Goal: Task Accomplishment & Management: Manage account settings

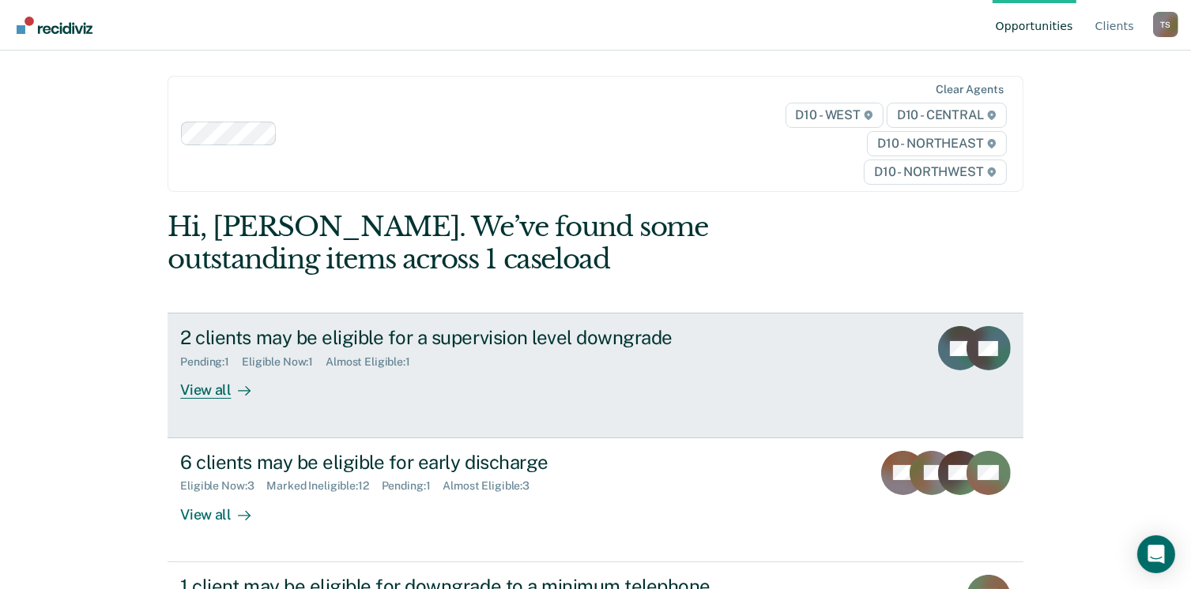
click at [238, 393] on icon at bounding box center [244, 391] width 13 height 13
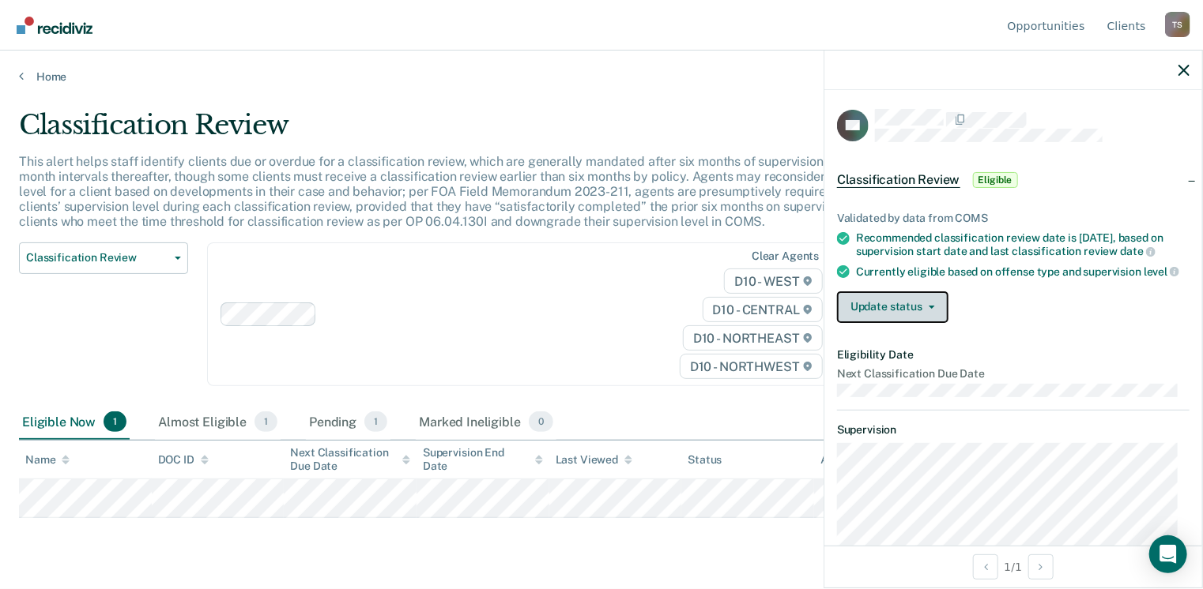
click at [863, 311] on button "Update status" at bounding box center [892, 308] width 111 height 32
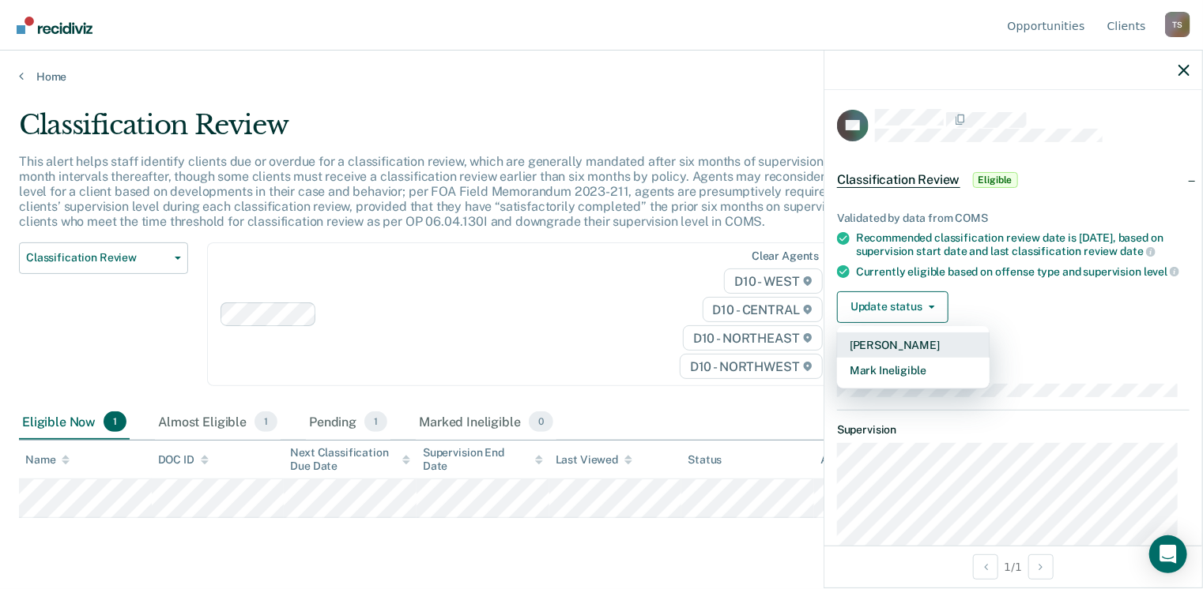
click at [883, 356] on button "[PERSON_NAME]" at bounding box center [913, 345] width 152 height 25
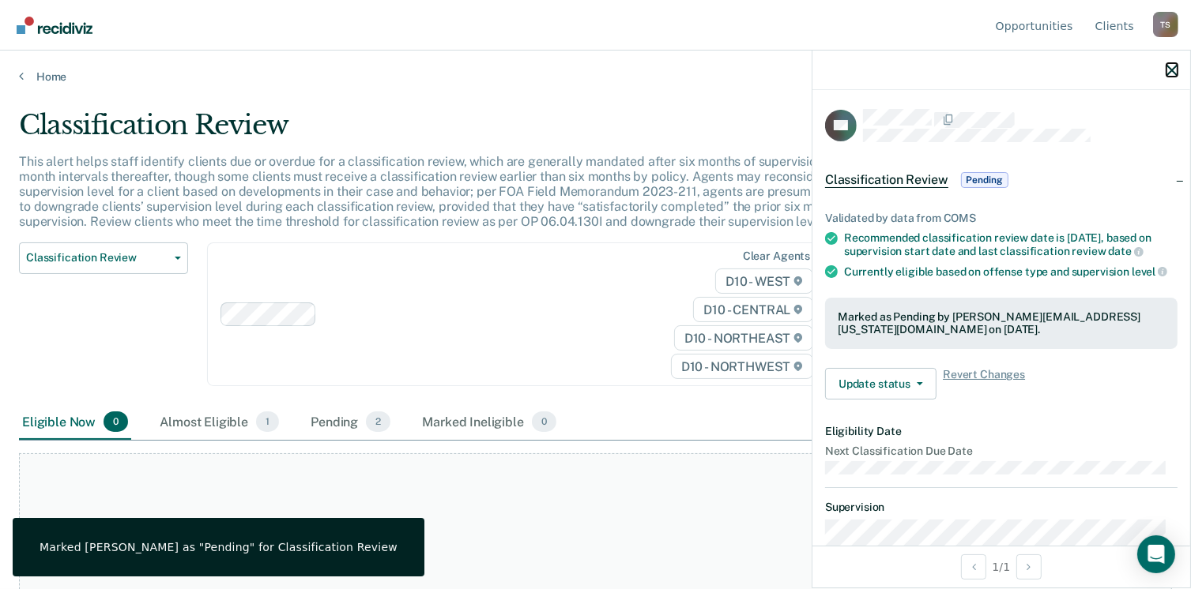
click at [1172, 71] on icon "button" at bounding box center [1171, 70] width 11 height 11
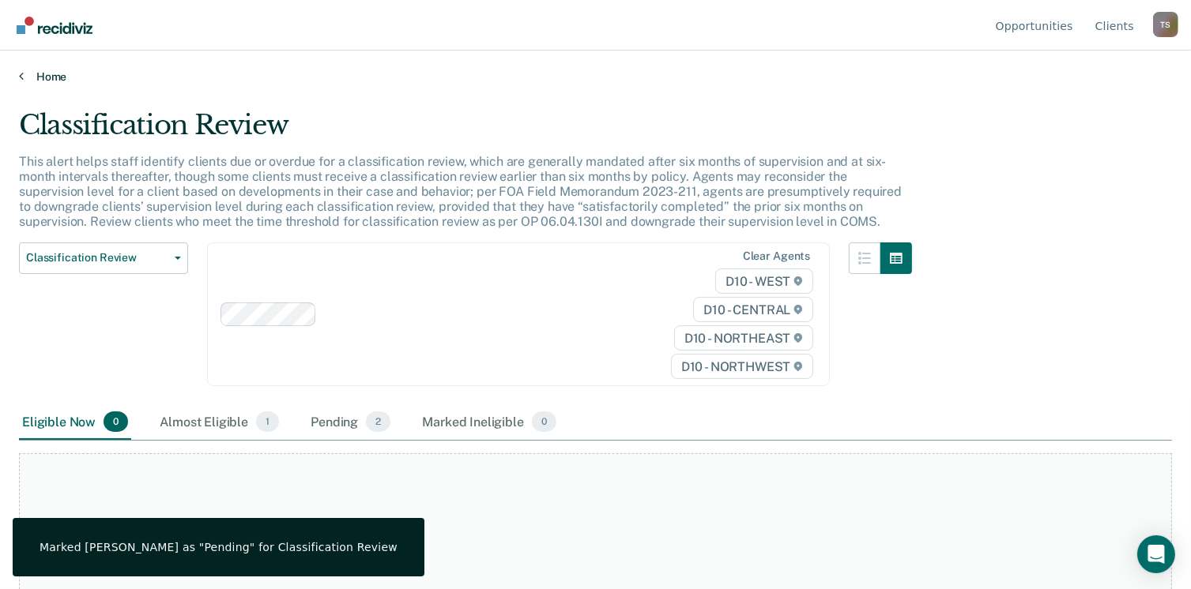
click at [48, 79] on link "Home" at bounding box center [595, 77] width 1153 height 14
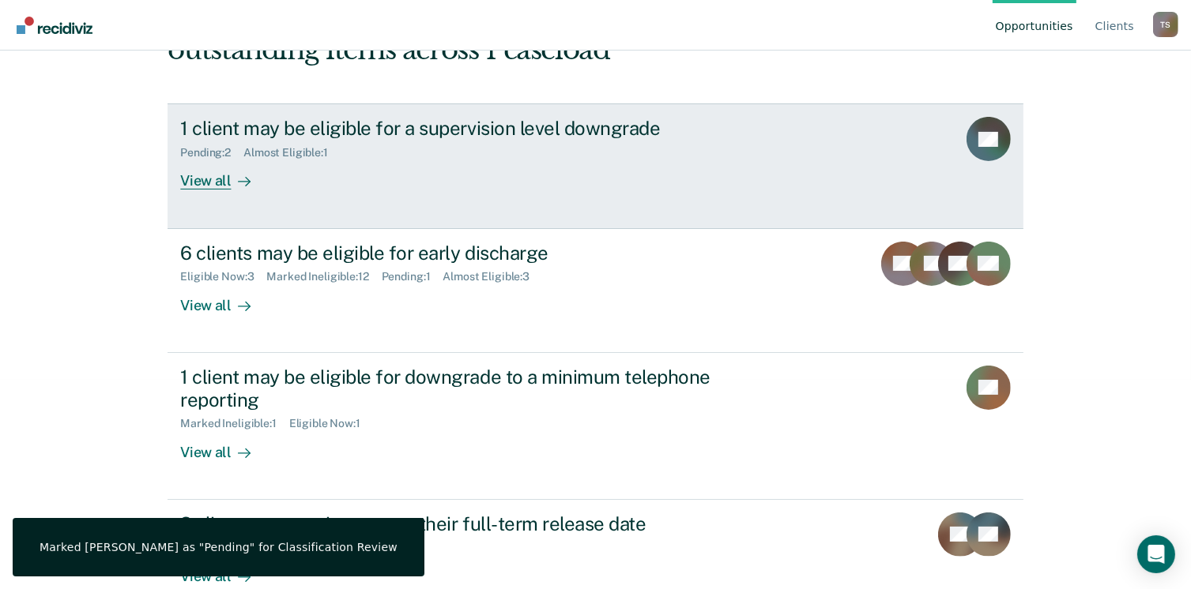
scroll to position [237, 0]
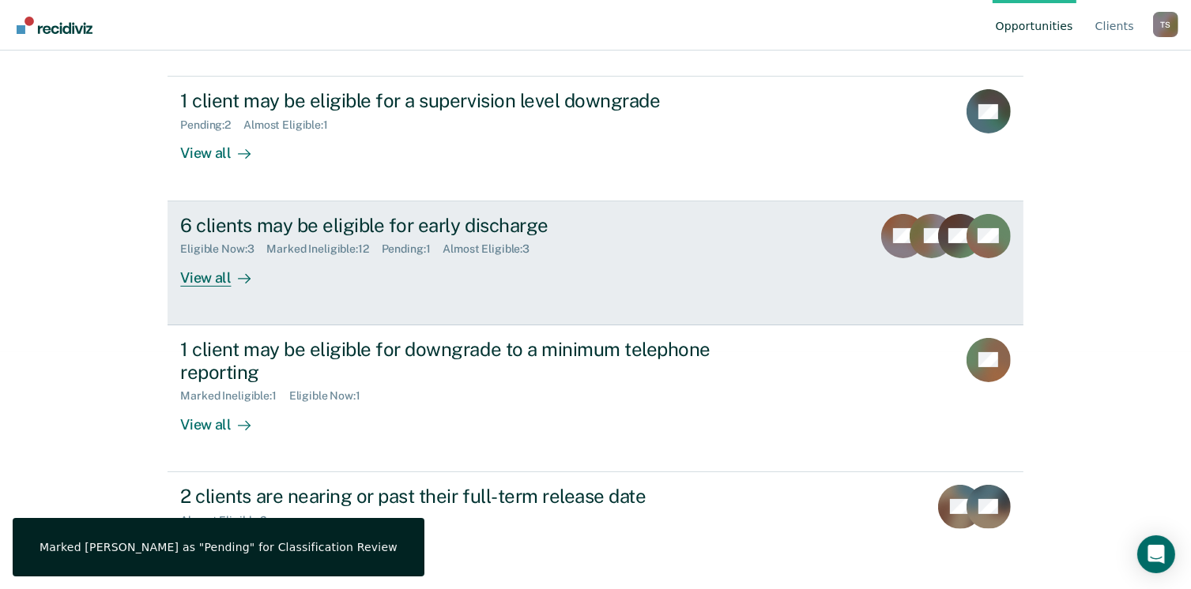
click at [319, 258] on div "6 clients may be eligible for early discharge Eligible Now : 3 Marked Ineligibl…" at bounding box center [476, 250] width 593 height 73
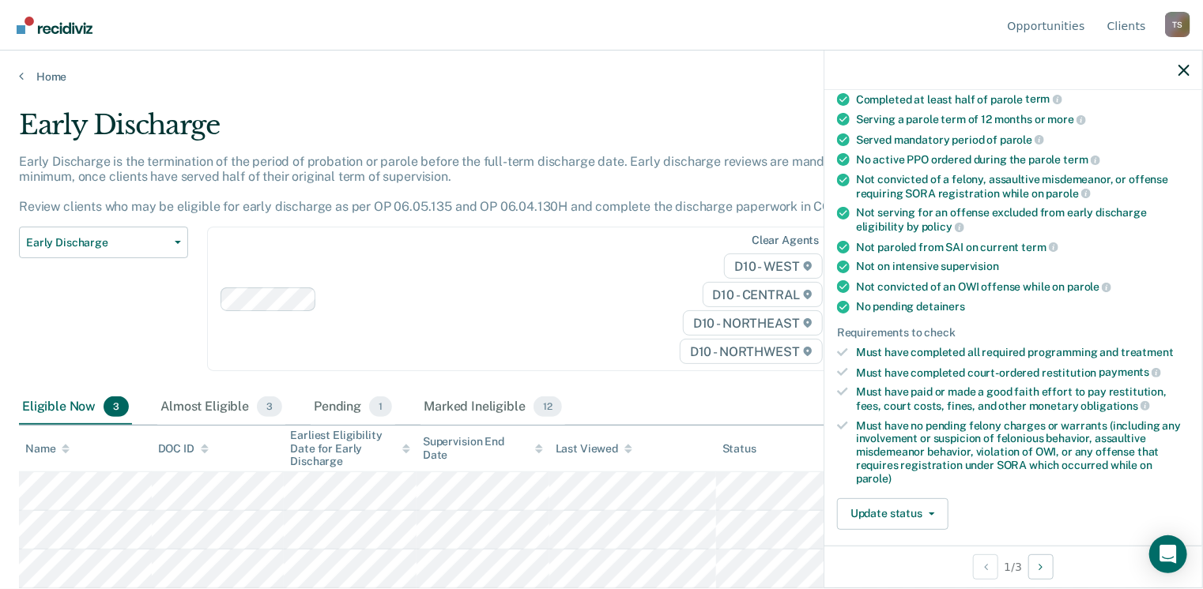
scroll to position [316, 0]
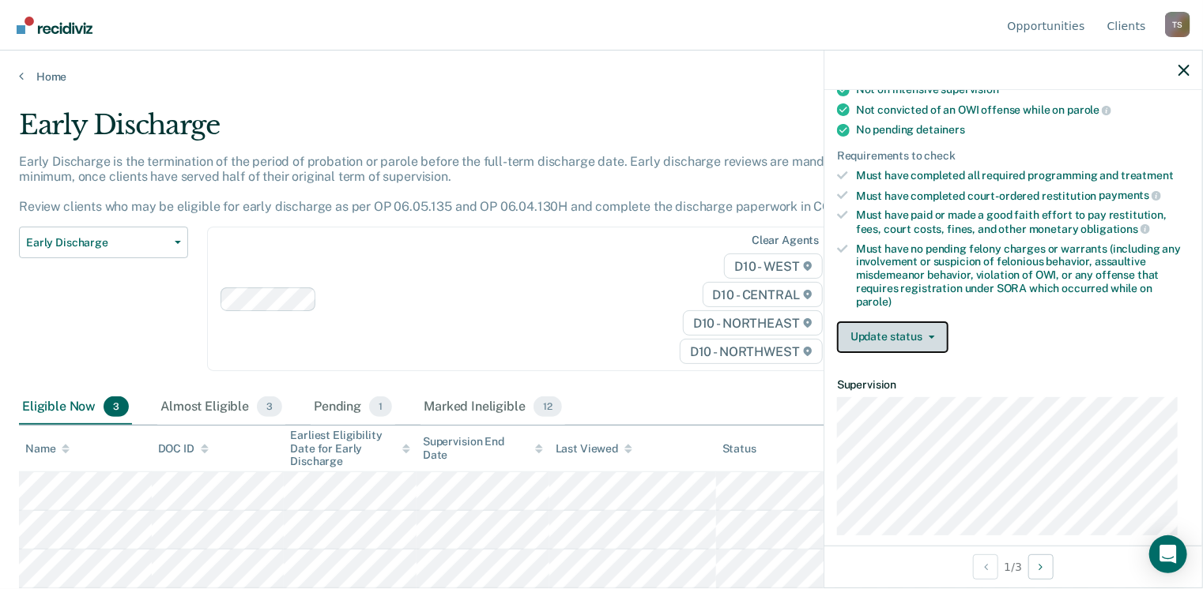
click at [904, 326] on button "Update status" at bounding box center [892, 338] width 111 height 32
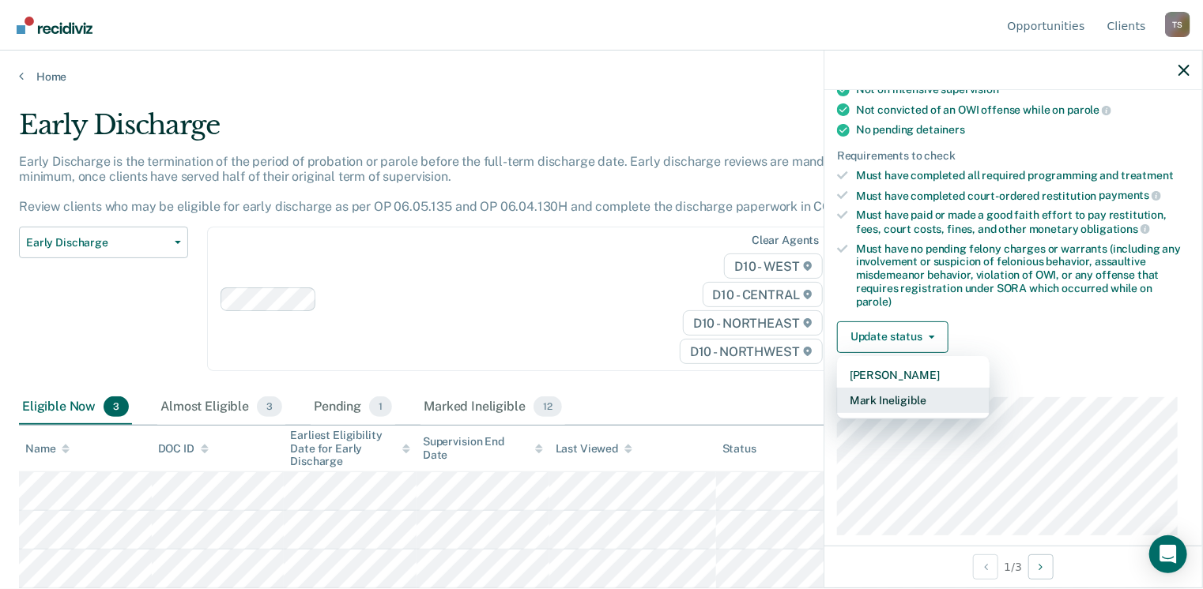
click at [923, 393] on button "Mark Ineligible" at bounding box center [913, 400] width 152 height 25
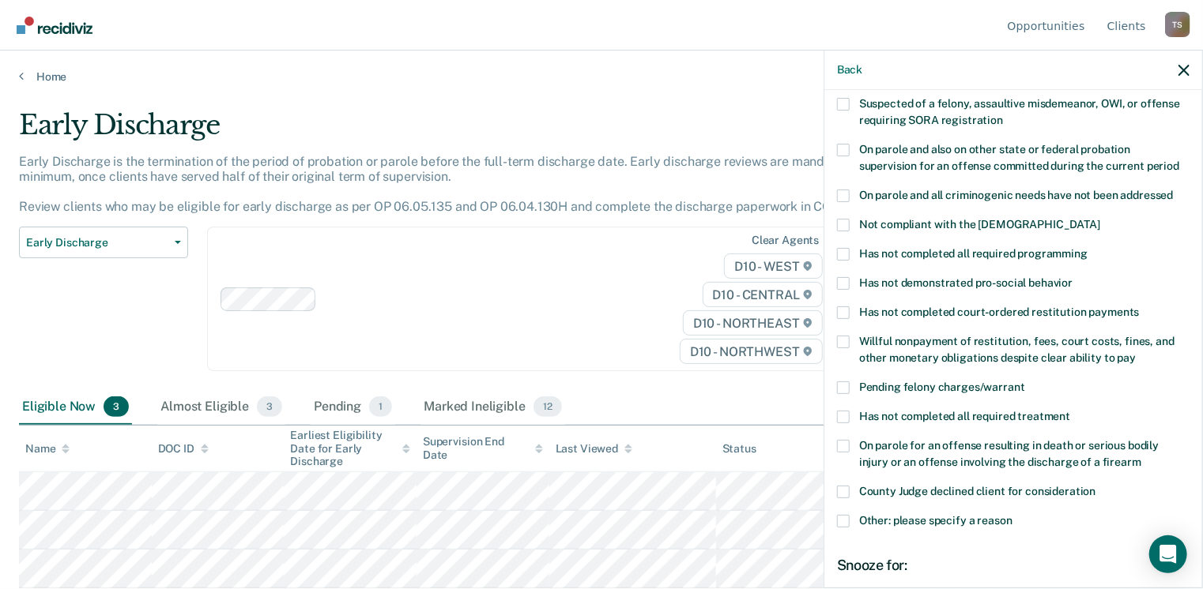
scroll to position [0, 0]
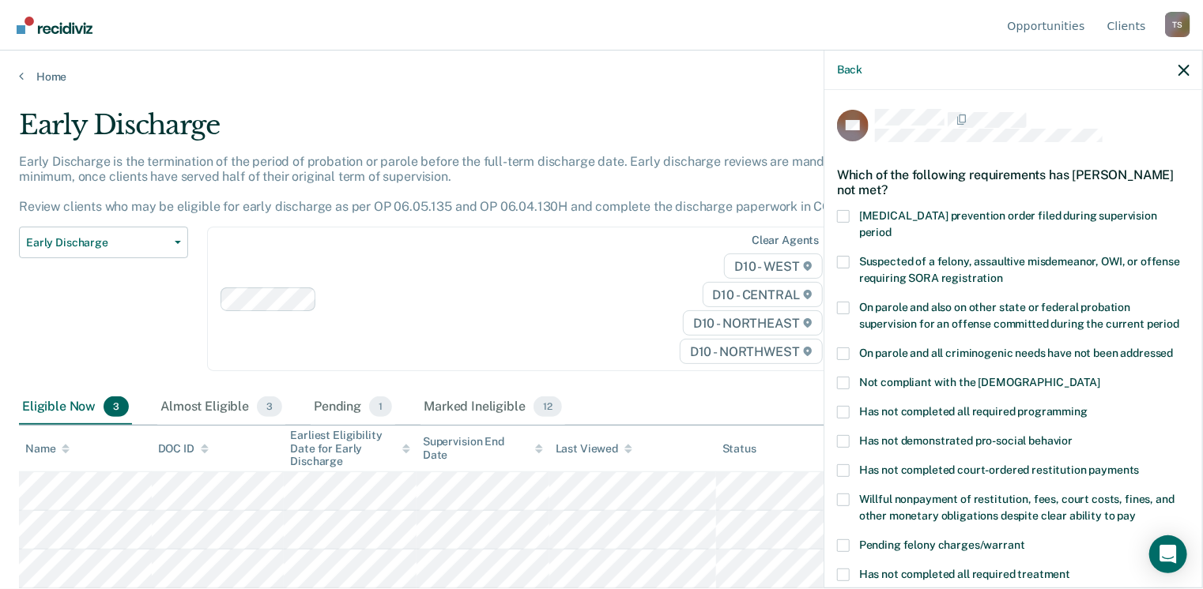
click at [847, 377] on span at bounding box center [843, 383] width 13 height 13
click at [1100, 377] on input "Not compliant with the [DEMOGRAPHIC_DATA]" at bounding box center [1100, 377] width 0 height 0
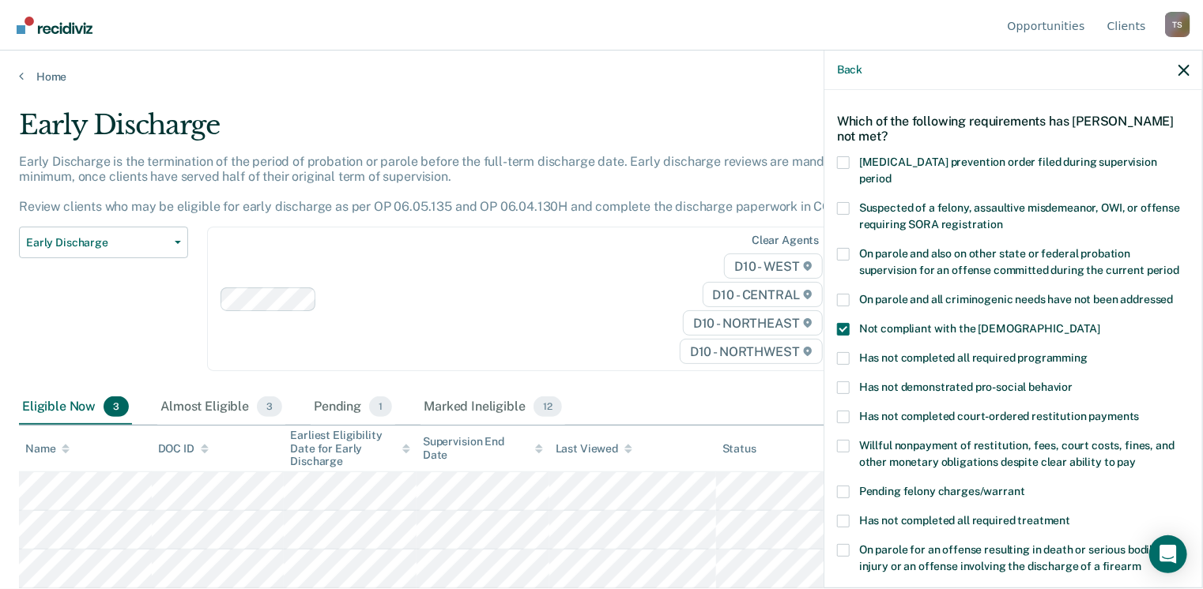
scroll to position [158, 0]
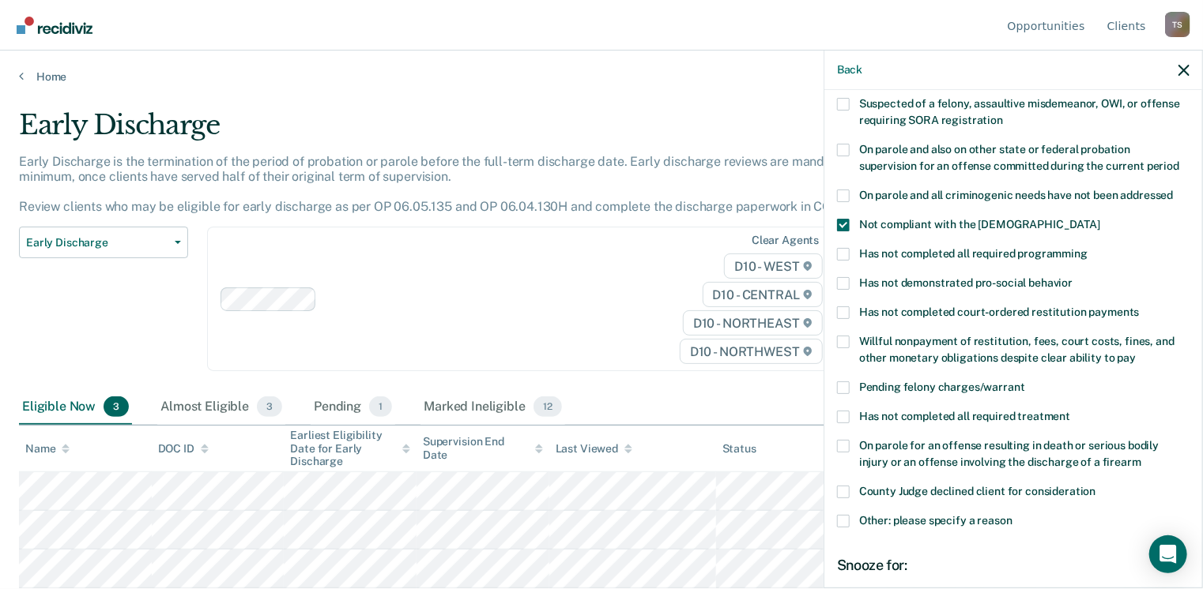
click at [847, 307] on span at bounding box center [843, 313] width 13 height 13
click at [1139, 307] on input "Has not completed court-ordered restitution payments" at bounding box center [1139, 307] width 0 height 0
click at [847, 219] on span at bounding box center [843, 225] width 13 height 13
click at [1100, 219] on input "Not compliant with the [DEMOGRAPHIC_DATA]" at bounding box center [1100, 219] width 0 height 0
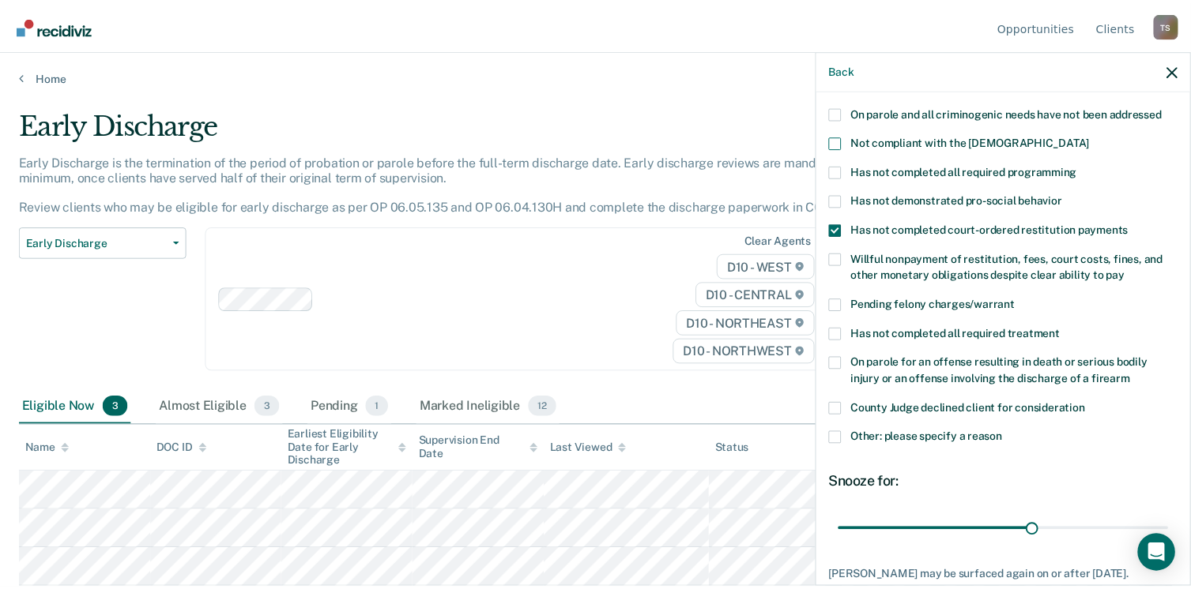
scroll to position [319, 0]
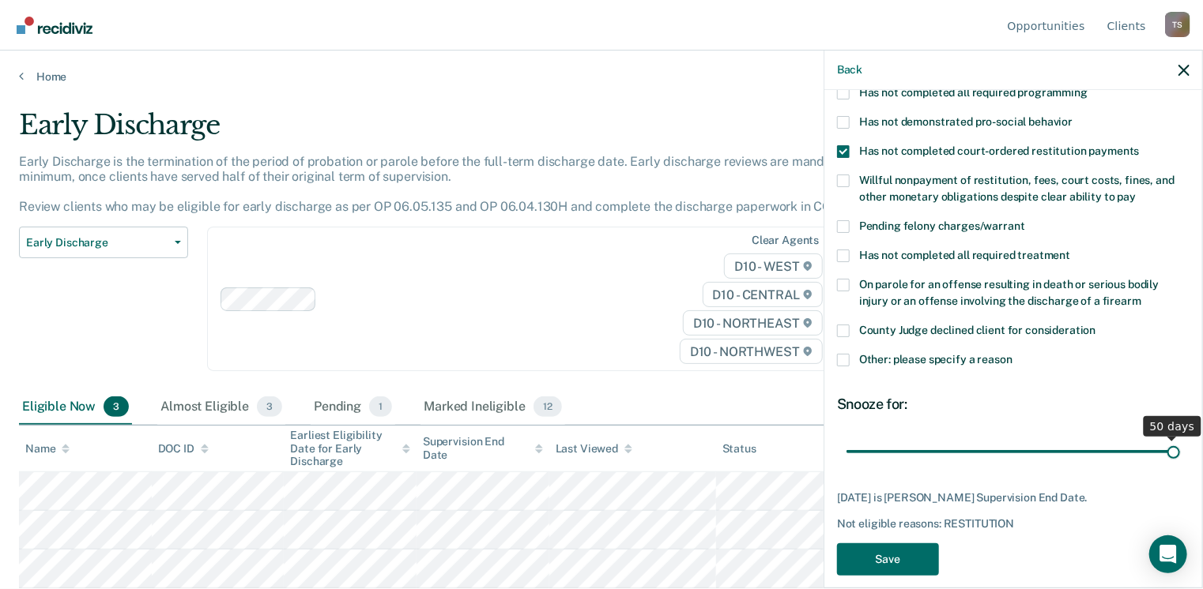
drag, startPoint x: 1036, startPoint y: 431, endPoint x: 1177, endPoint y: 435, distance: 141.5
type input "50"
click at [1177, 438] on input "range" at bounding box center [1012, 452] width 333 height 28
click at [880, 544] on button "Save" at bounding box center [888, 560] width 102 height 32
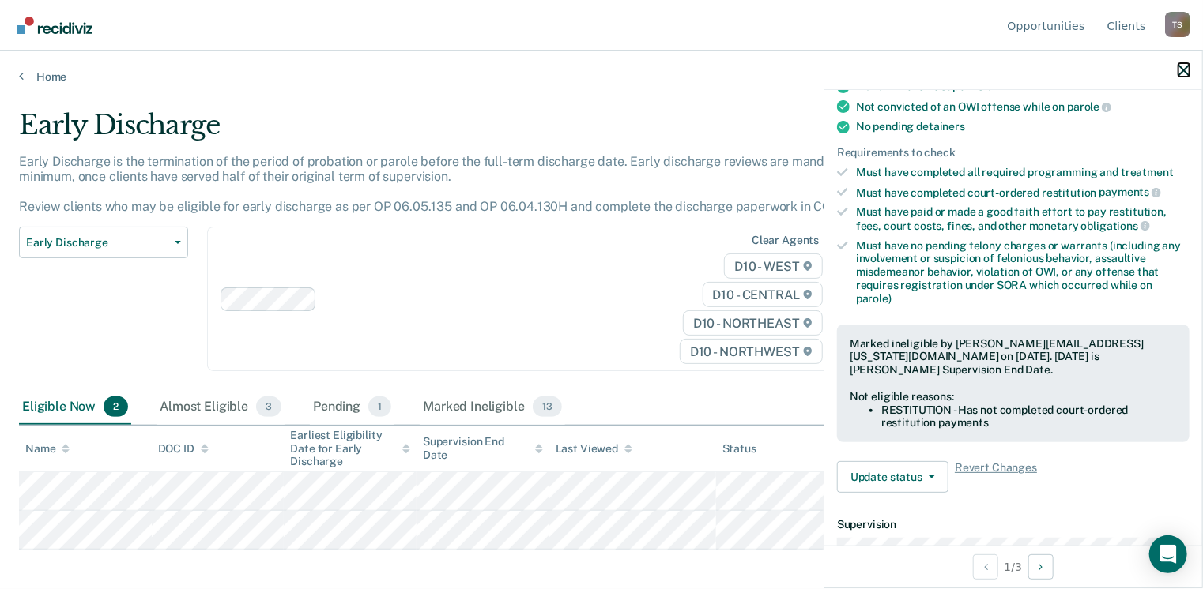
drag, startPoint x: 1187, startPoint y: 73, endPoint x: 1179, endPoint y: 79, distance: 9.6
click at [1185, 75] on icon "button" at bounding box center [1183, 70] width 11 height 11
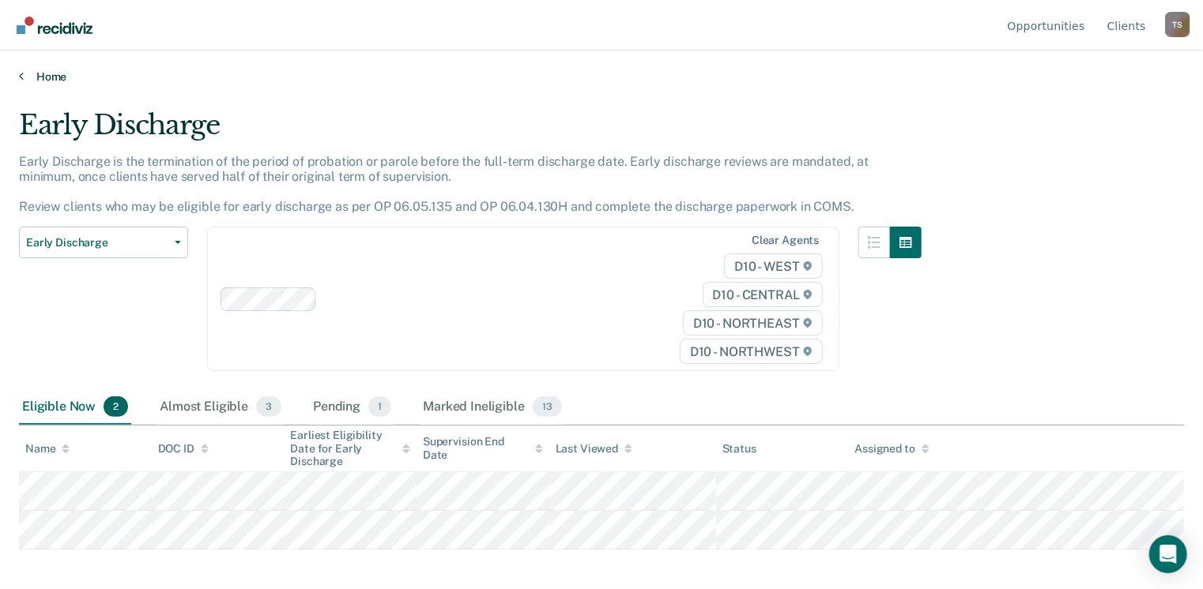
click at [57, 73] on link "Home" at bounding box center [601, 77] width 1165 height 14
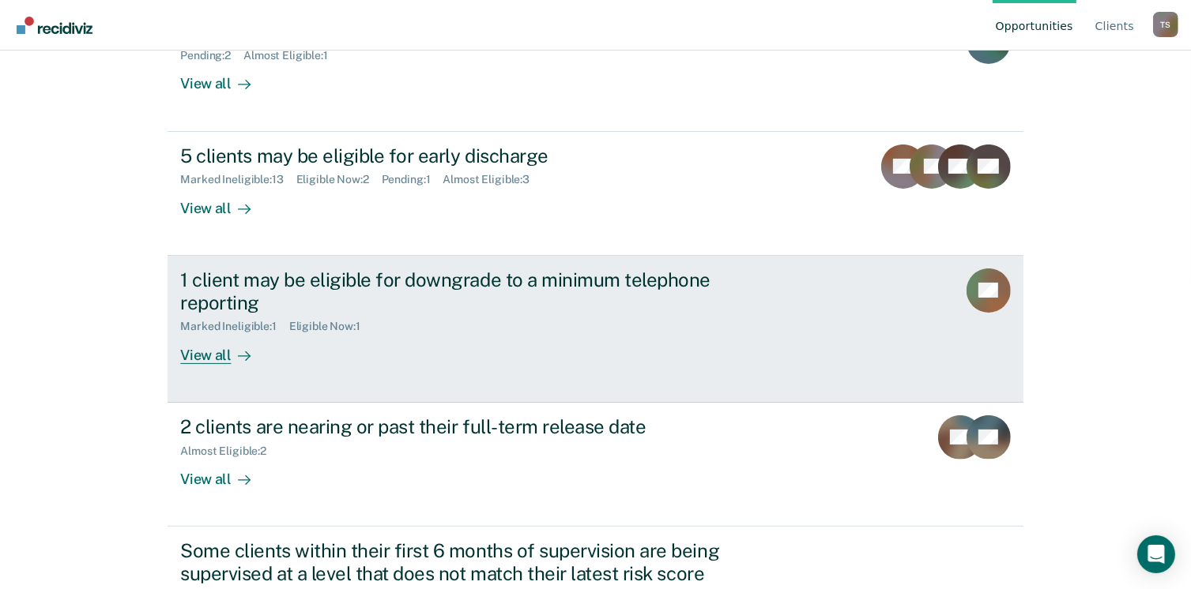
scroll to position [316, 0]
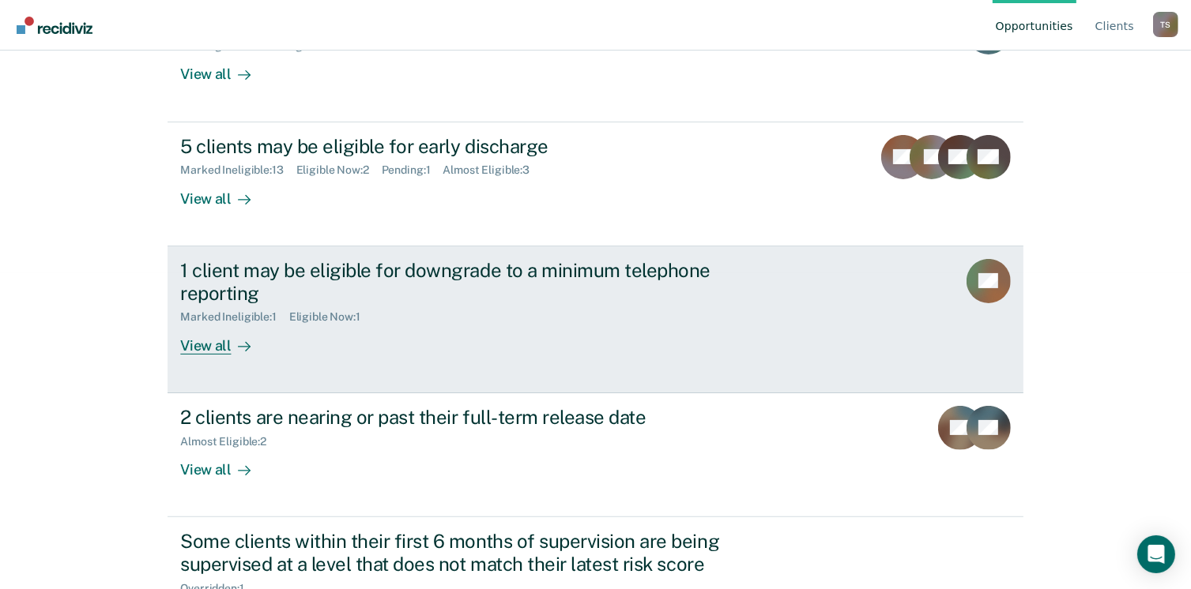
click at [349, 307] on div "Marked Ineligible : 1 Eligible Now : 1" at bounding box center [457, 314] width 555 height 20
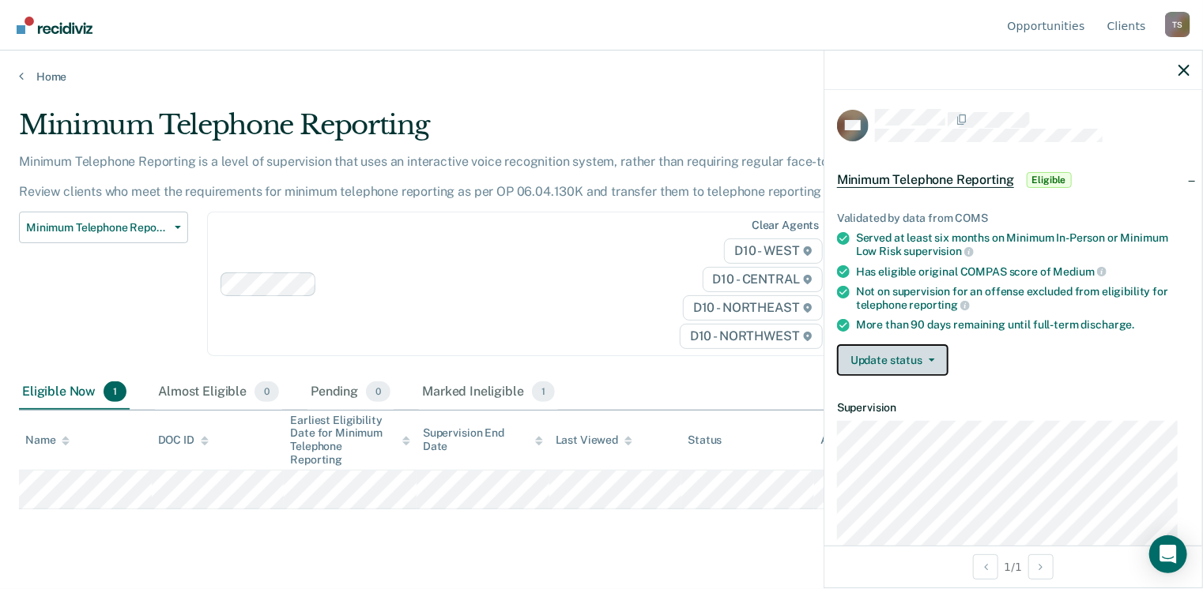
click at [920, 361] on button "Update status" at bounding box center [892, 360] width 111 height 32
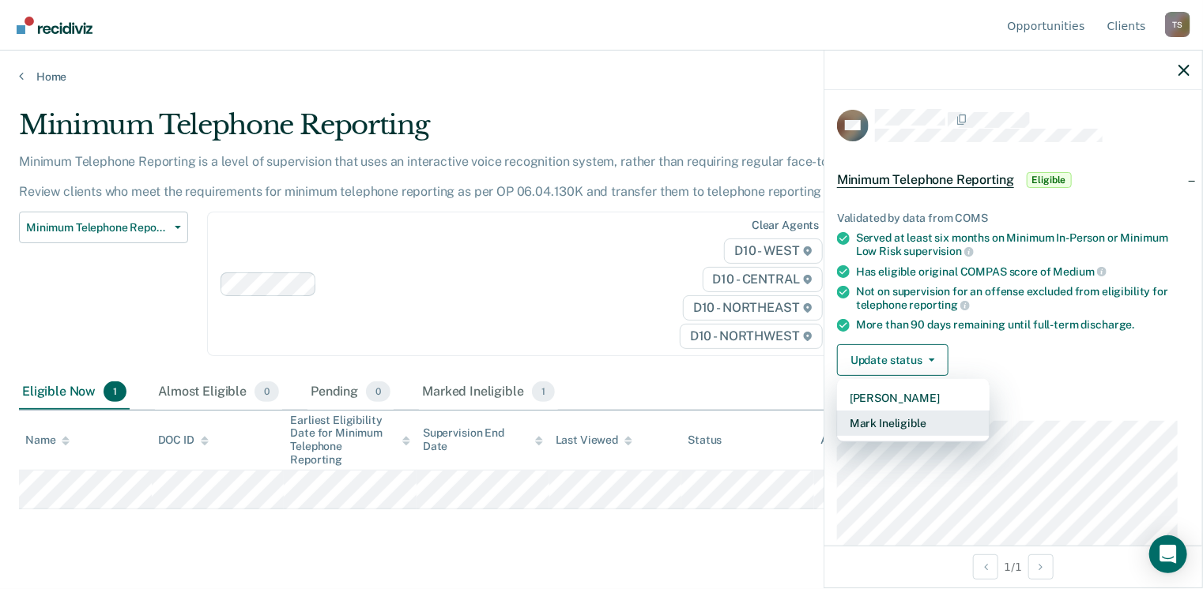
click at [924, 424] on button "Mark Ineligible" at bounding box center [913, 423] width 152 height 25
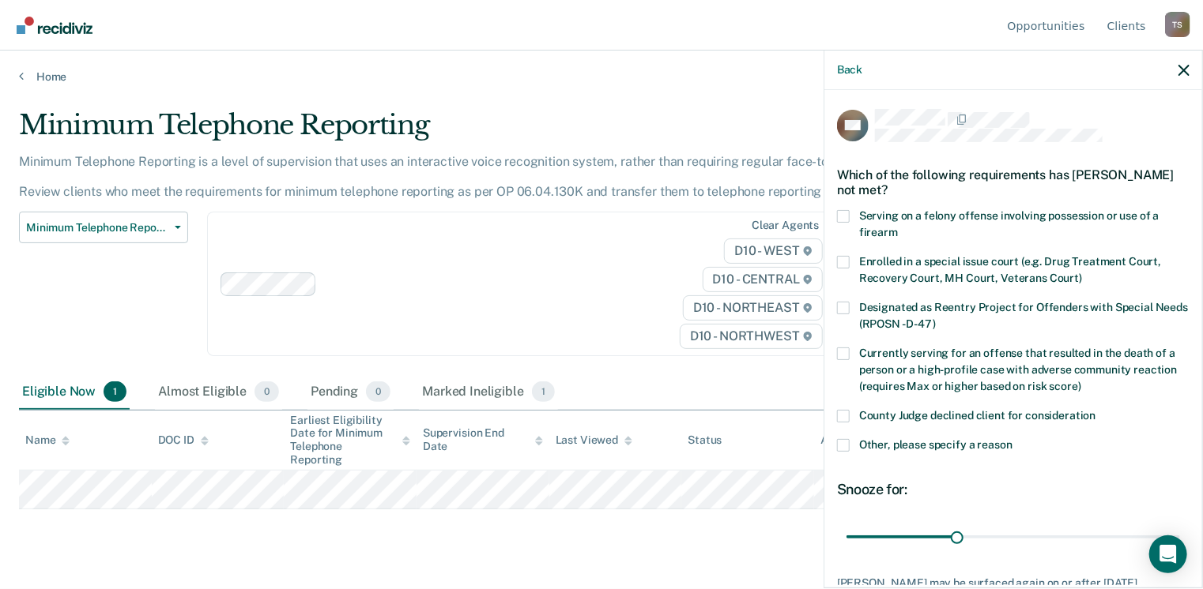
click at [836, 445] on div "DG Which of the following requirements has Dean Grice not met? Serving on a fel…" at bounding box center [1013, 337] width 378 height 495
click at [841, 445] on span at bounding box center [843, 445] width 13 height 13
click at [1012, 439] on input "Other, please specify a reason" at bounding box center [1012, 439] width 0 height 0
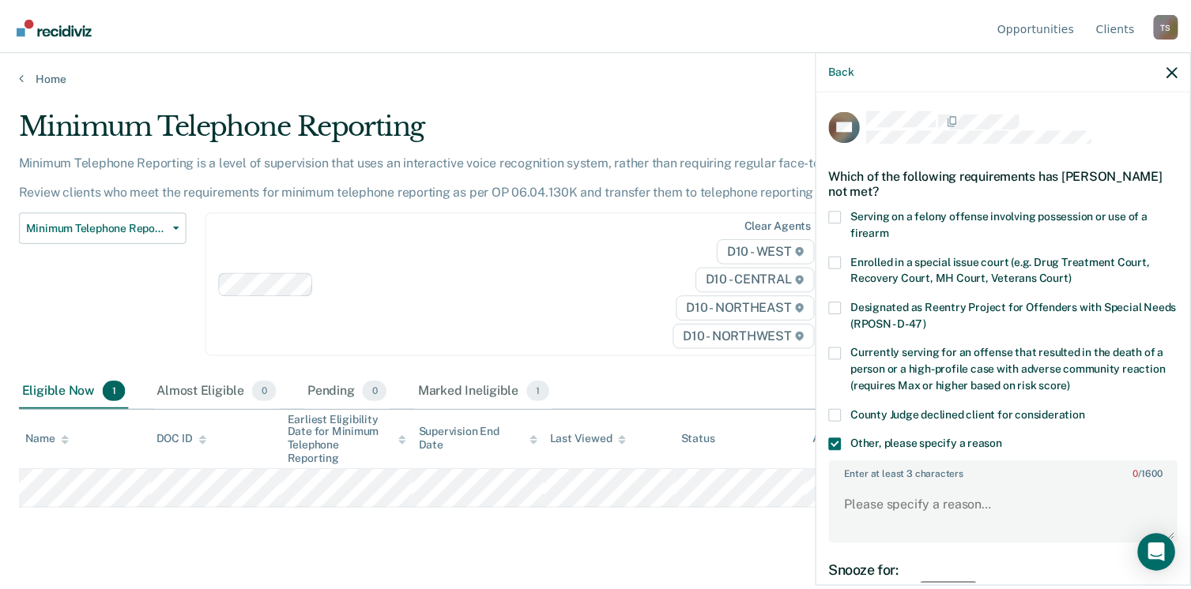
scroll to position [158, 0]
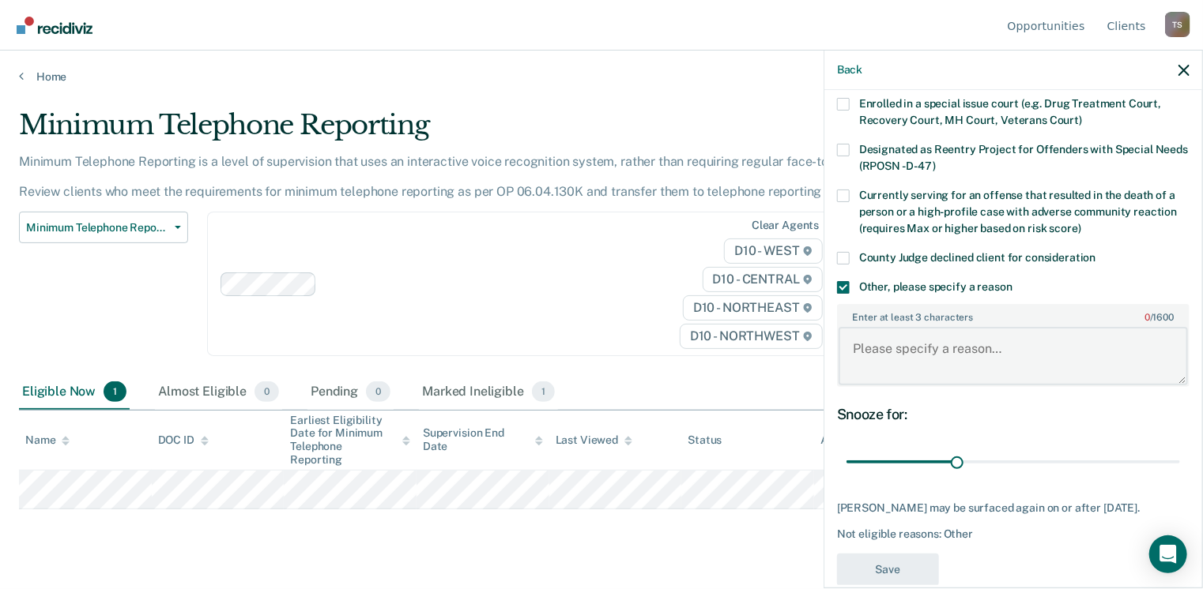
click at [920, 380] on textarea "Enter at least 3 characters 0 / 1600" at bounding box center [1012, 356] width 349 height 58
type textarea "S"
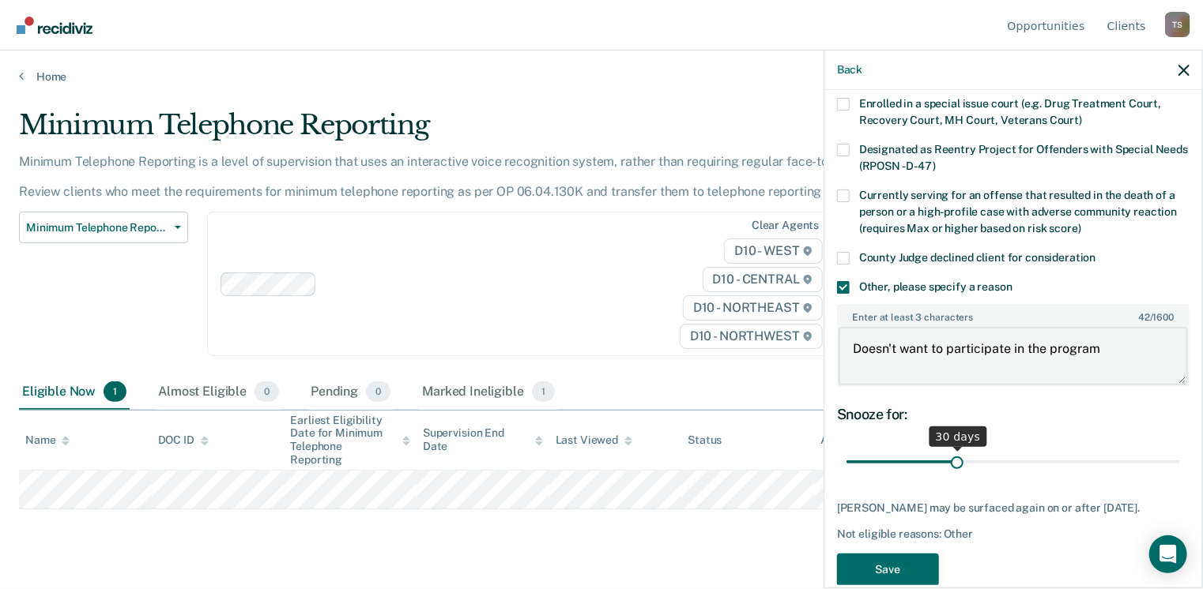
type textarea "Doesn't want to participate in the program"
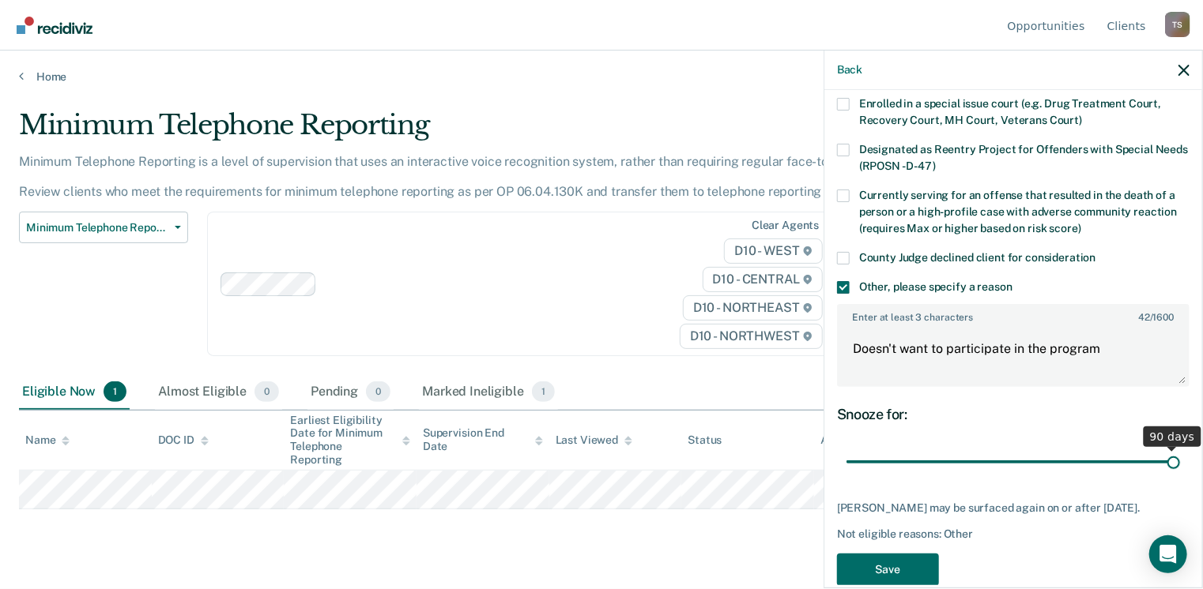
drag, startPoint x: 955, startPoint y: 459, endPoint x: 1207, endPoint y: 470, distance: 252.3
type input "90"
click at [1180, 470] on input "range" at bounding box center [1012, 463] width 333 height 28
click at [909, 568] on button "Save" at bounding box center [888, 570] width 102 height 32
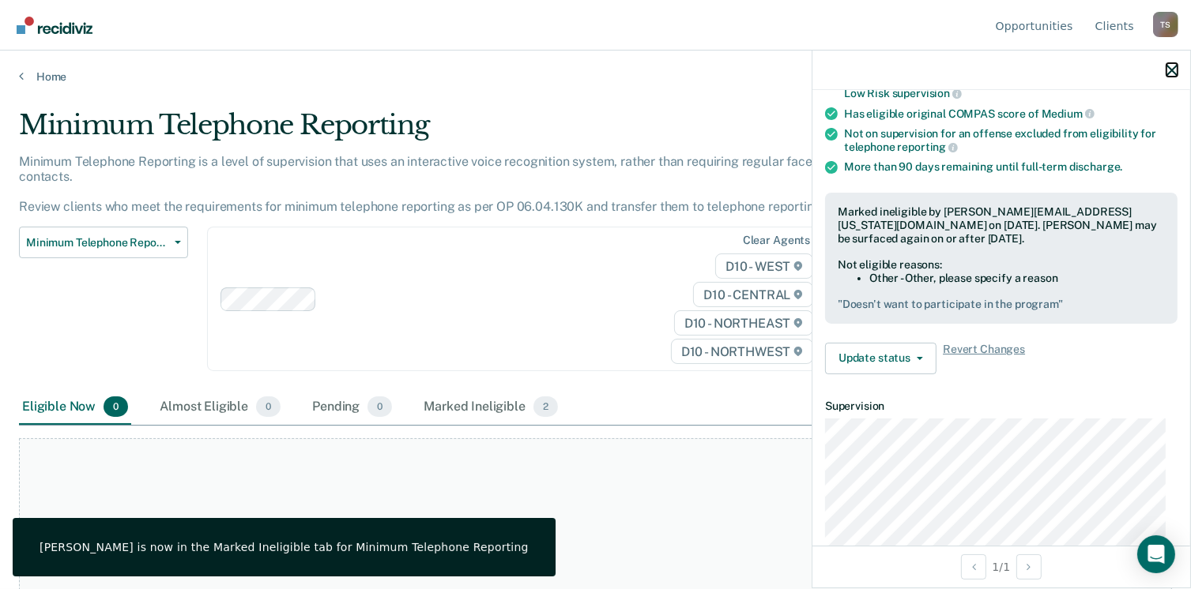
click at [1168, 66] on icon "button" at bounding box center [1171, 70] width 11 height 11
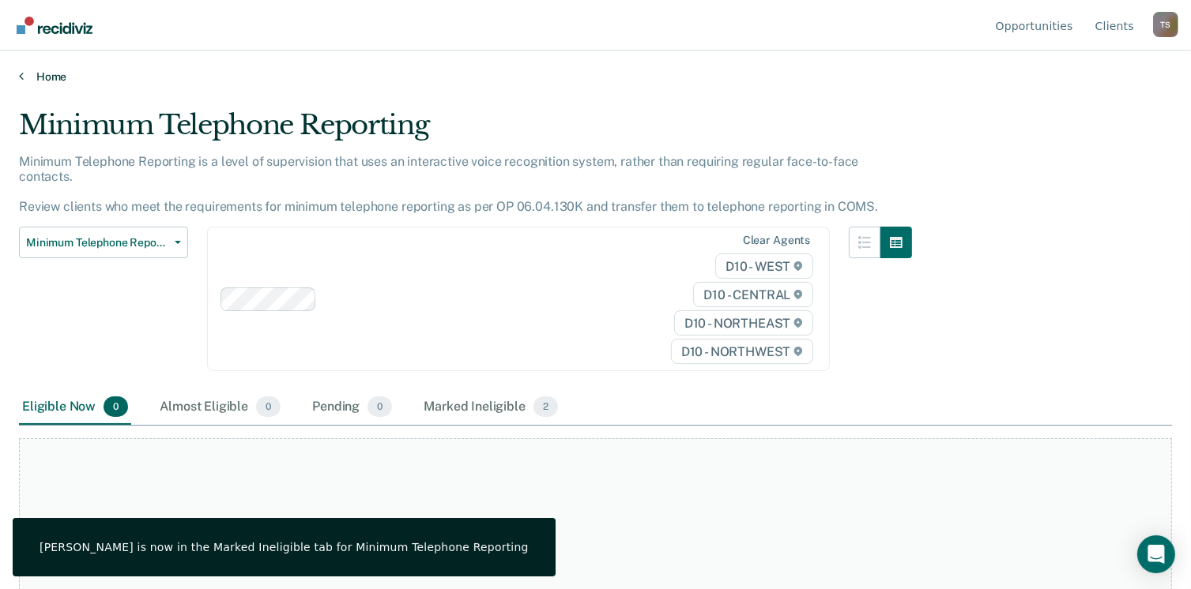
click at [45, 78] on link "Home" at bounding box center [595, 77] width 1153 height 14
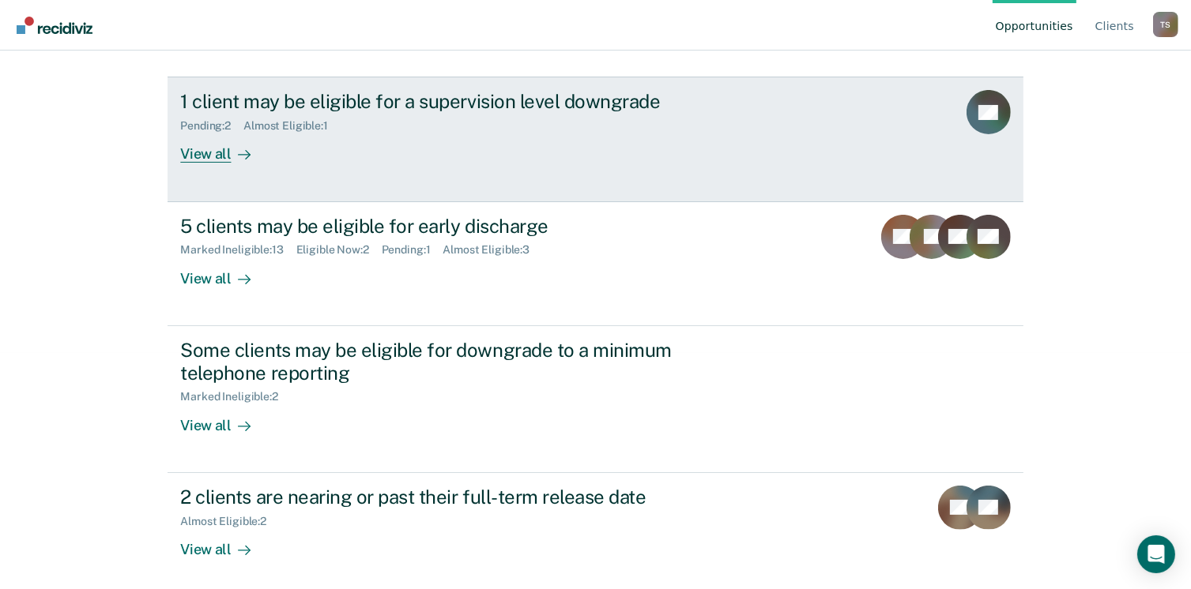
scroll to position [237, 0]
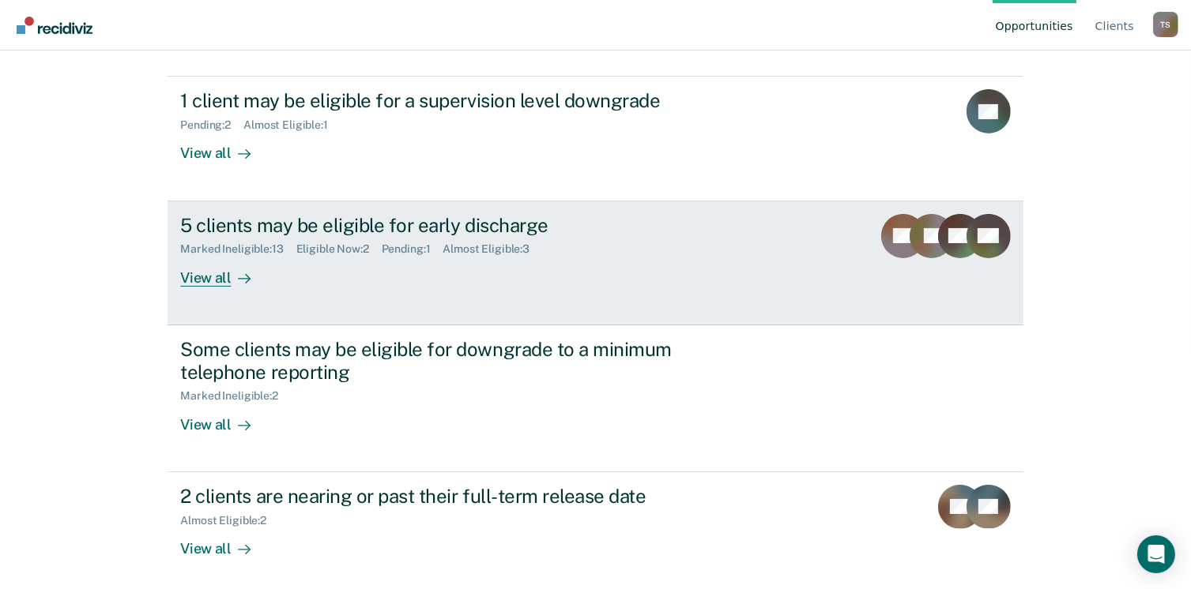
click at [335, 259] on div "5 clients may be eligible for early discharge Marked Ineligible : 13 Eligible N…" at bounding box center [476, 250] width 593 height 73
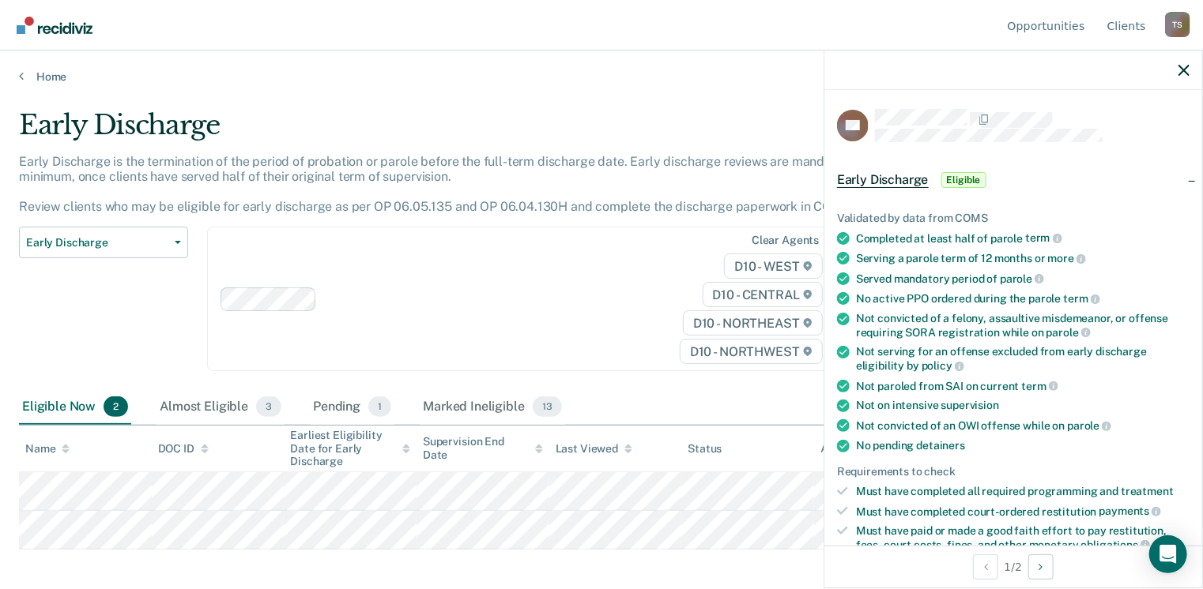
scroll to position [316, 0]
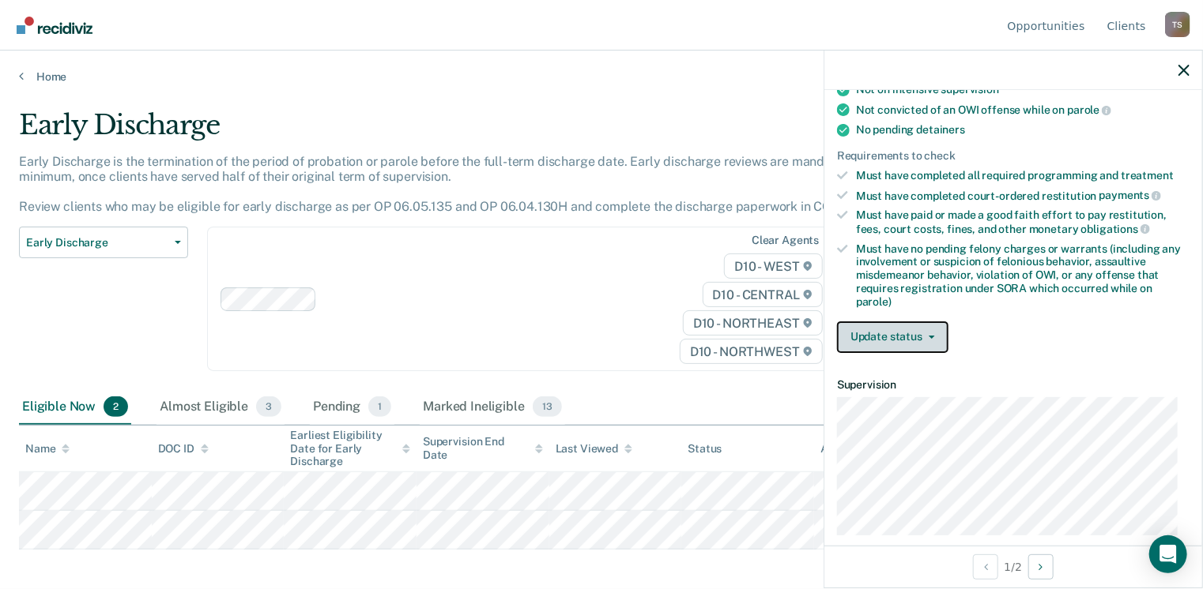
click at [916, 337] on button "Update status" at bounding box center [892, 338] width 111 height 32
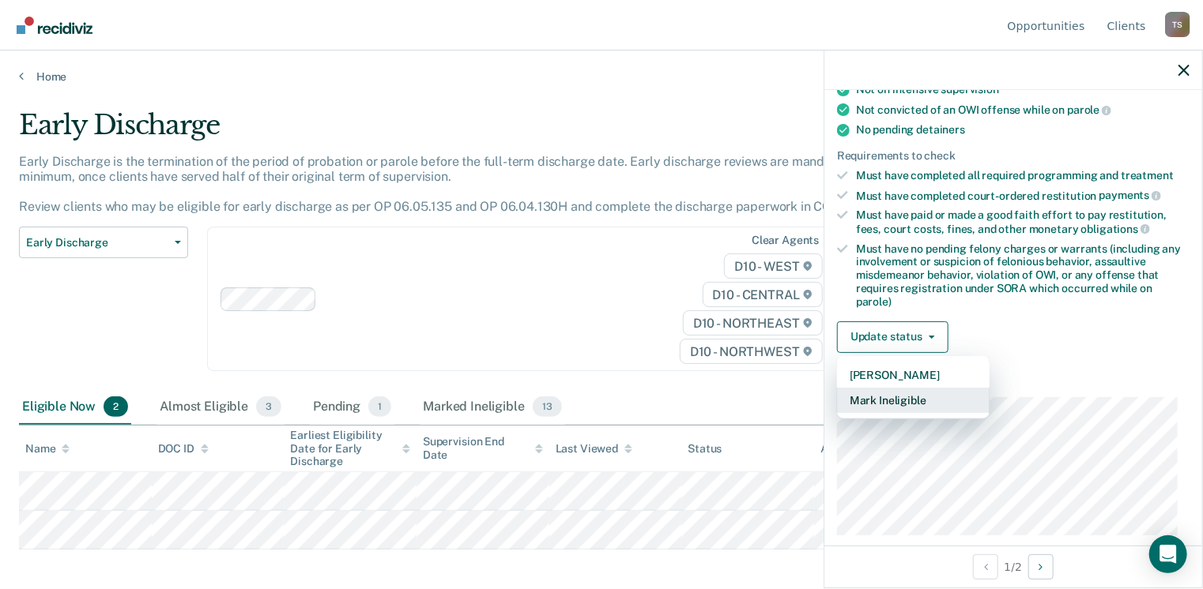
click at [933, 399] on button "Mark Ineligible" at bounding box center [913, 400] width 152 height 25
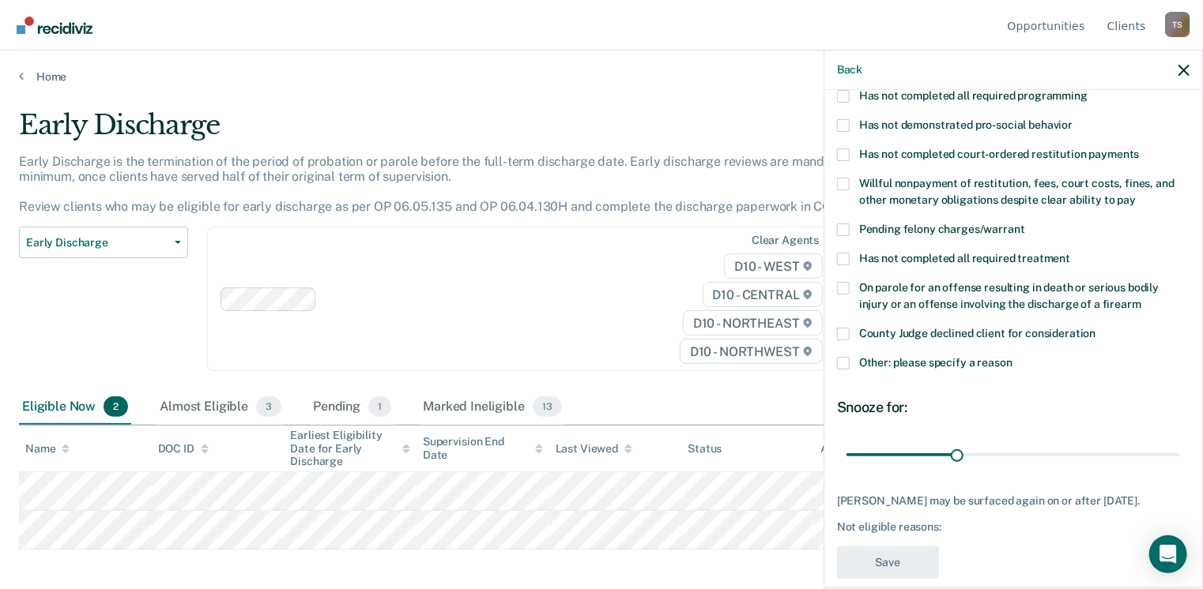
click at [842, 253] on span at bounding box center [843, 259] width 13 height 13
click at [1070, 253] on input "Has not completed all required treatment" at bounding box center [1070, 253] width 0 height 0
click at [841, 253] on span at bounding box center [843, 259] width 13 height 13
click at [1070, 253] on input "Has not completed all required treatment" at bounding box center [1070, 253] width 0 height 0
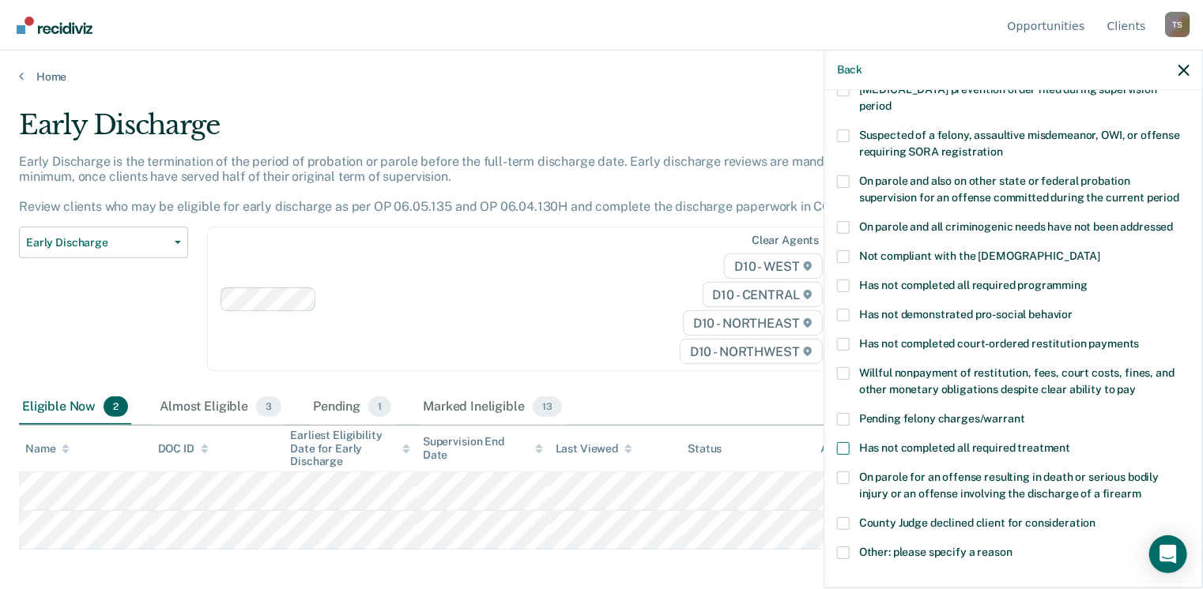
scroll to position [79, 0]
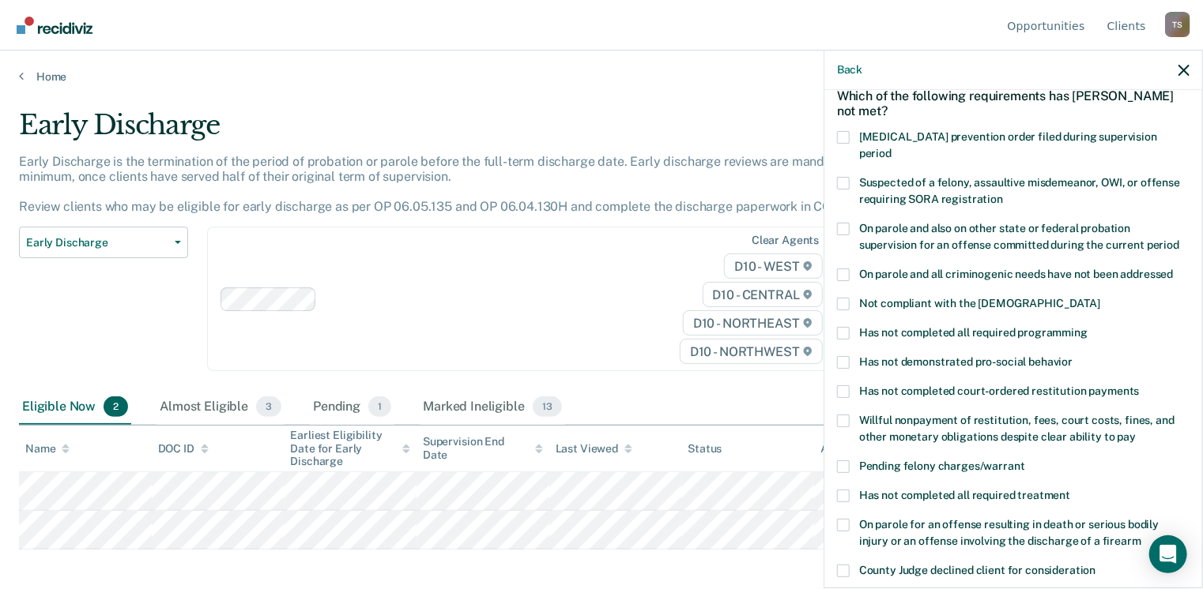
click at [847, 298] on span at bounding box center [843, 304] width 13 height 13
click at [1100, 298] on input "Not compliant with the [DEMOGRAPHIC_DATA]" at bounding box center [1100, 298] width 0 height 0
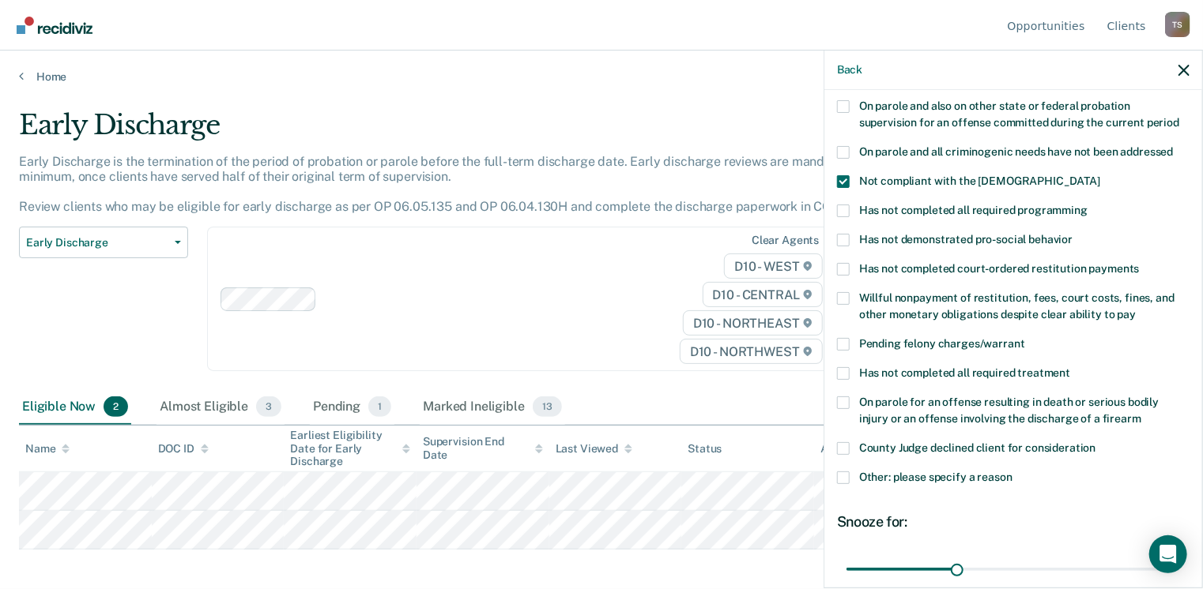
scroll to position [237, 0]
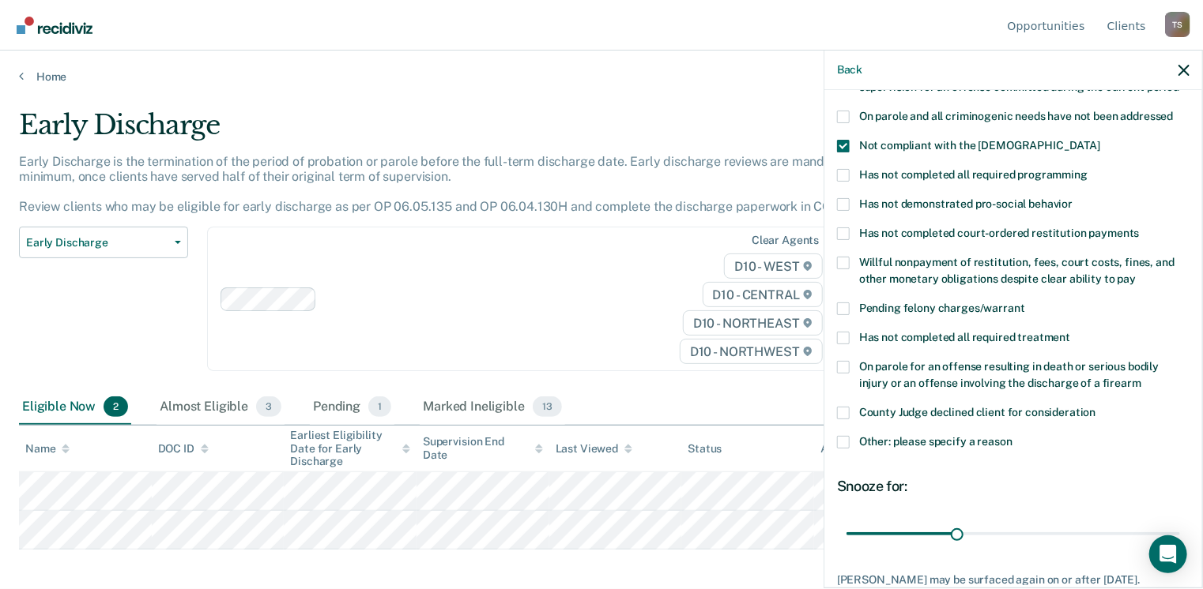
click at [842, 436] on span at bounding box center [843, 442] width 13 height 13
click at [1012, 436] on input "Other: please specify a reason" at bounding box center [1012, 436] width 0 height 0
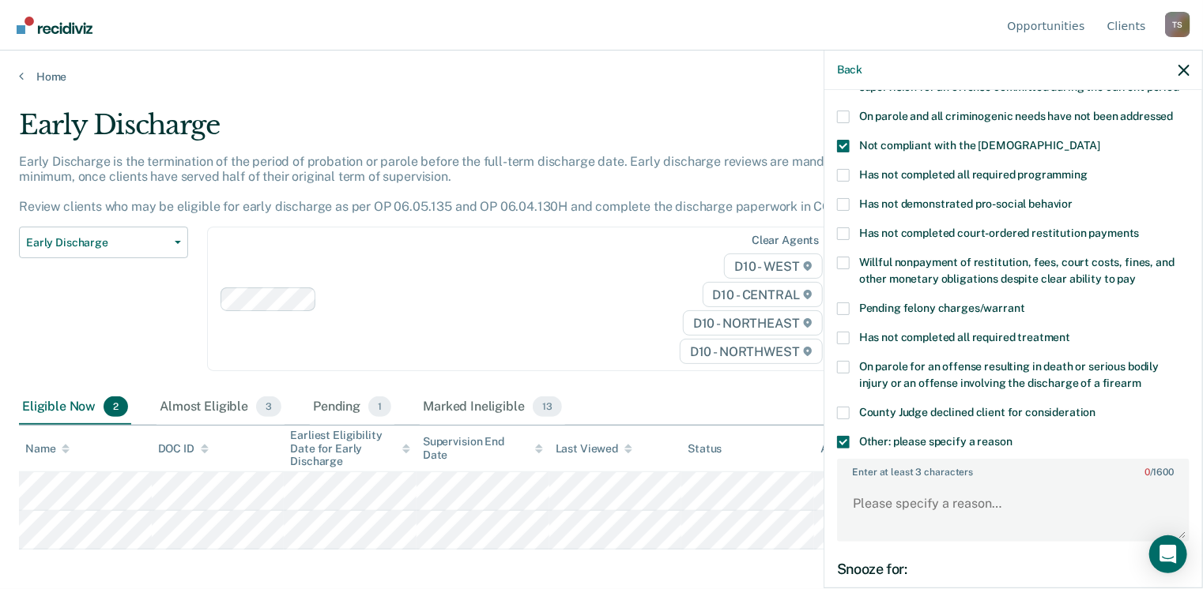
drag, startPoint x: 846, startPoint y: 126, endPoint x: 851, endPoint y: 197, distance: 70.5
click at [845, 140] on span at bounding box center [843, 146] width 13 height 13
click at [1100, 140] on input "Not compliant with the [DEMOGRAPHIC_DATA]" at bounding box center [1100, 140] width 0 height 0
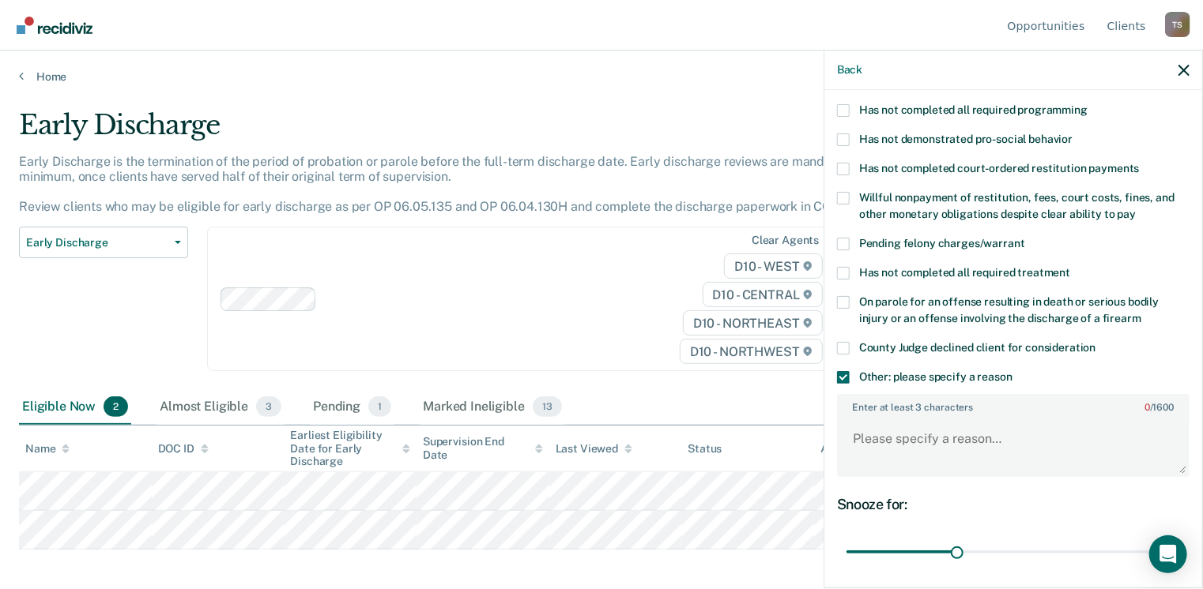
scroll to position [395, 0]
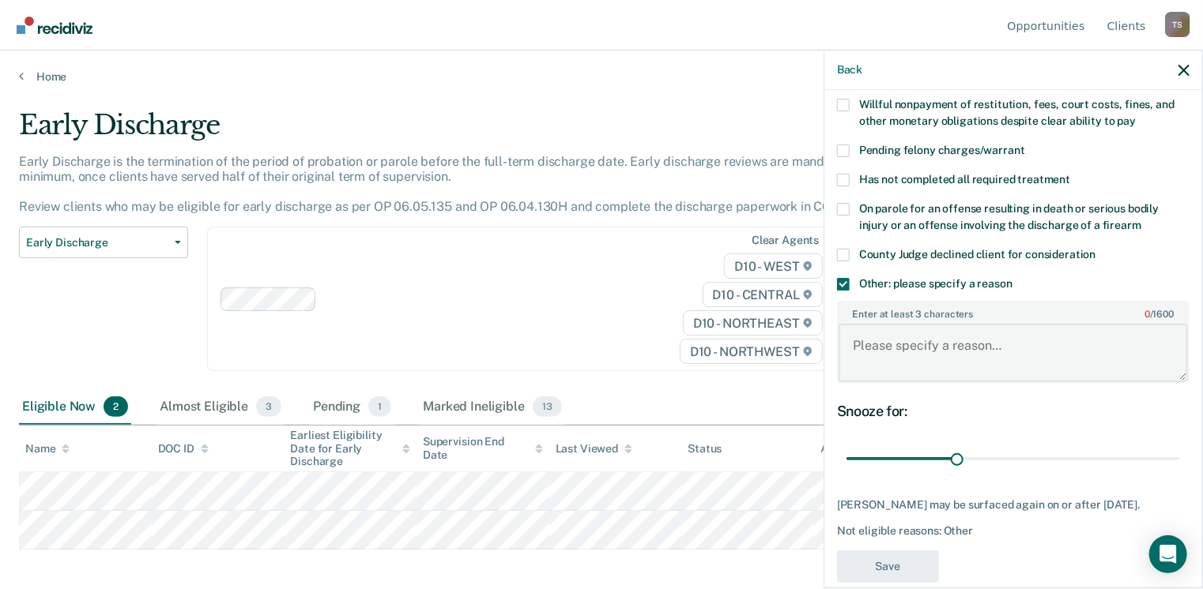
click at [913, 343] on textarea "Enter at least 3 characters 0 / 1600" at bounding box center [1012, 353] width 349 height 58
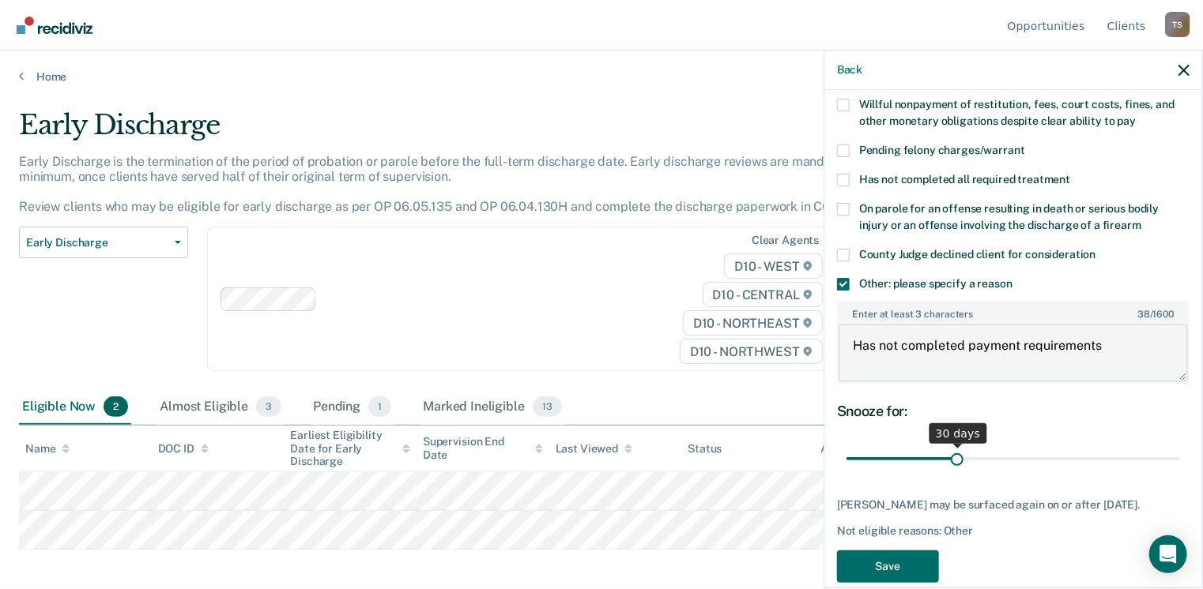
type textarea "Has not completed payment requirements"
drag, startPoint x: 951, startPoint y: 439, endPoint x: 883, endPoint y: 446, distance: 68.3
type input "10"
click at [883, 446] on input "range" at bounding box center [1012, 460] width 333 height 28
click at [901, 551] on button "Save" at bounding box center [888, 567] width 102 height 32
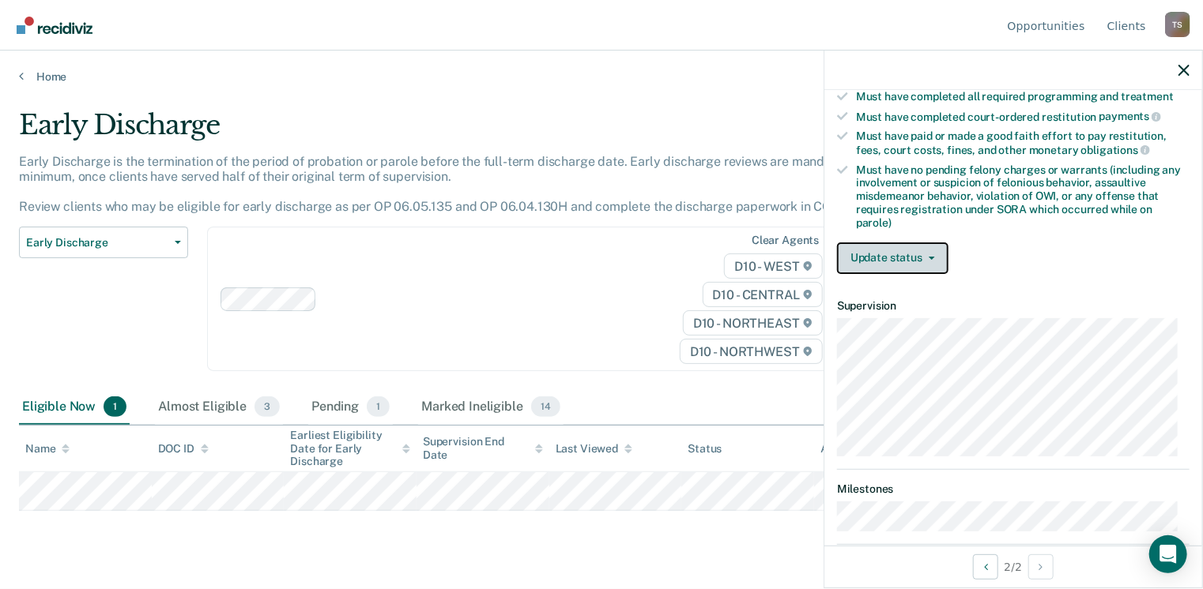
click at [903, 254] on button "Update status" at bounding box center [892, 259] width 111 height 32
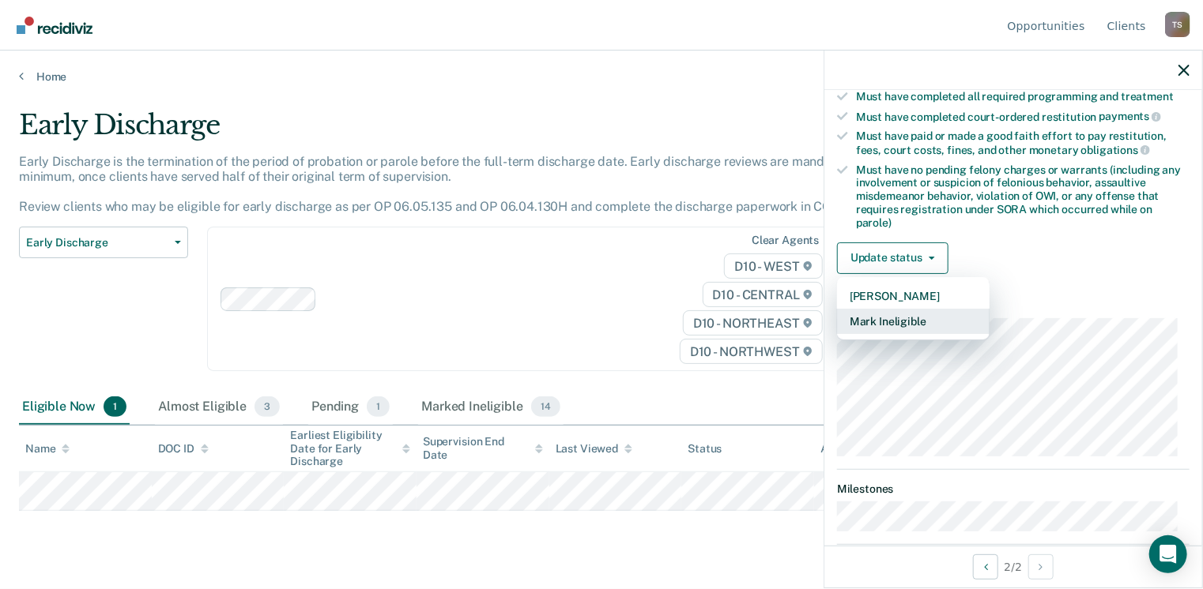
click at [916, 312] on button "Mark Ineligible" at bounding box center [913, 321] width 152 height 25
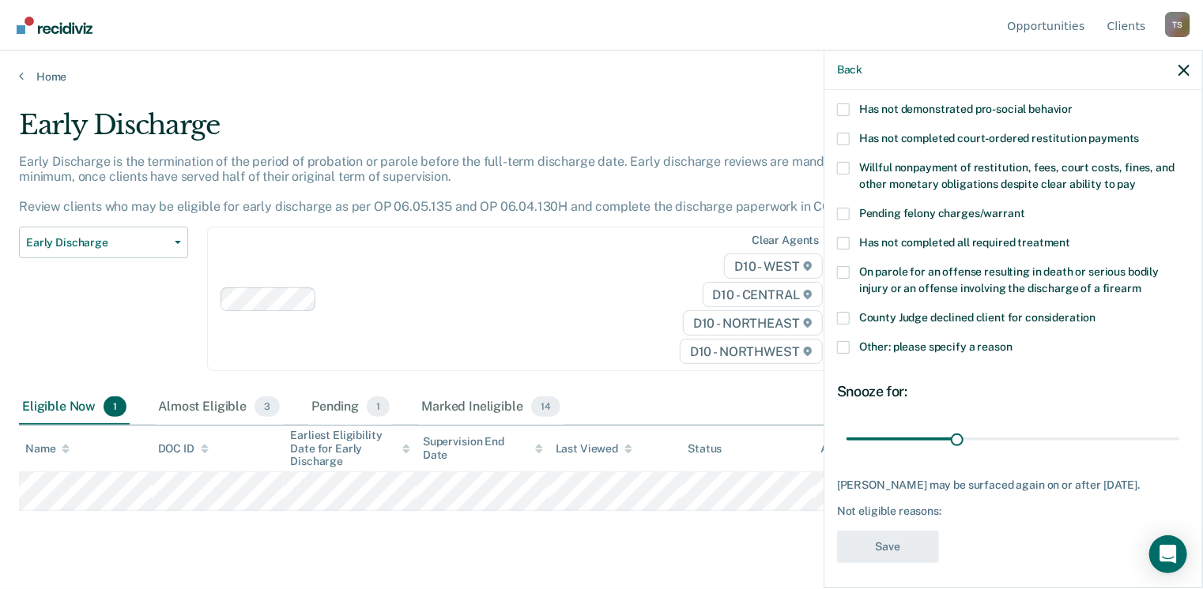
click at [844, 341] on span at bounding box center [843, 347] width 13 height 13
click at [1012, 341] on input "Other: please specify a reason" at bounding box center [1012, 341] width 0 height 0
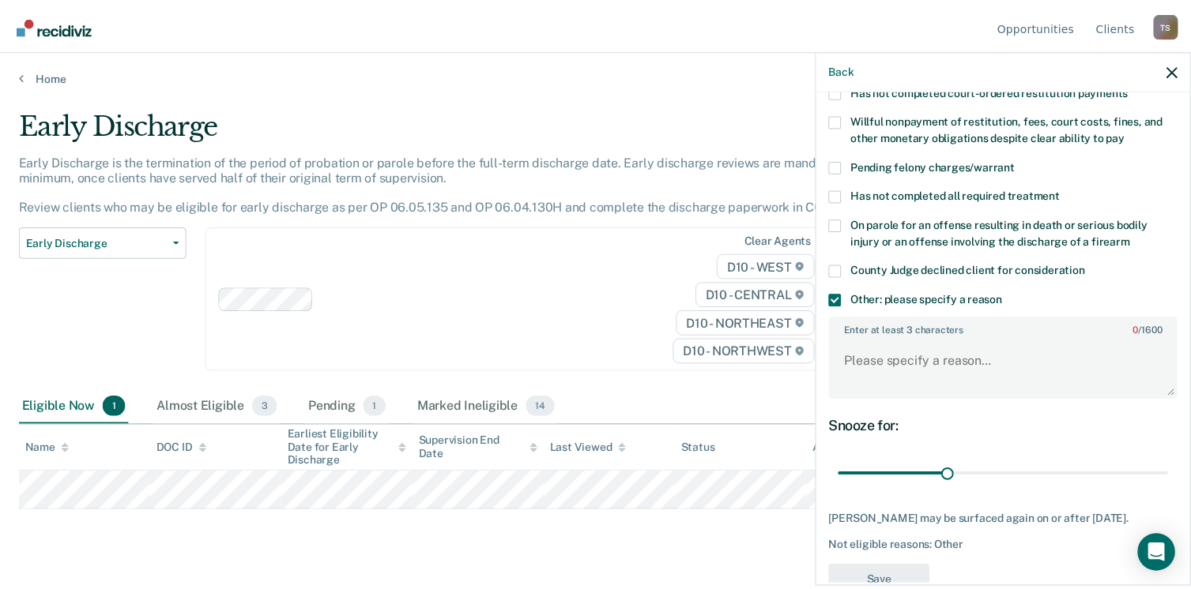
scroll to position [414, 0]
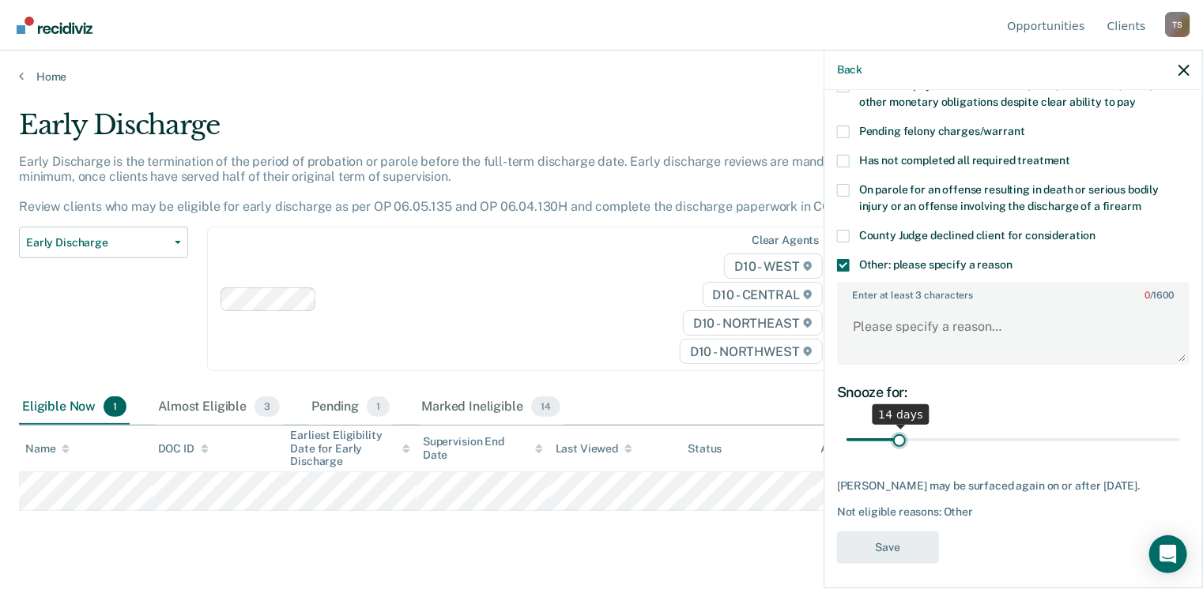
drag, startPoint x: 952, startPoint y: 421, endPoint x: 898, endPoint y: 434, distance: 56.0
type input "14"
click at [898, 434] on input "range" at bounding box center [1012, 441] width 333 height 28
click at [920, 306] on textarea "Enter at least 3 characters 0 / 1600" at bounding box center [1012, 334] width 349 height 58
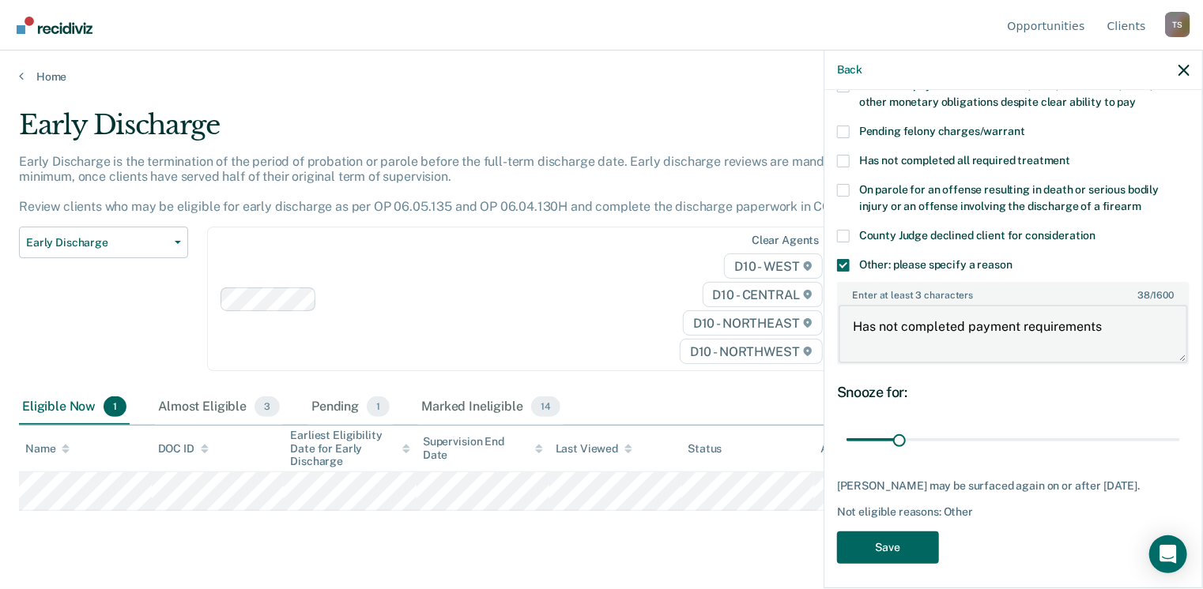
type textarea "Has not completed payment requirements"
click at [886, 541] on button "Save" at bounding box center [888, 548] width 102 height 32
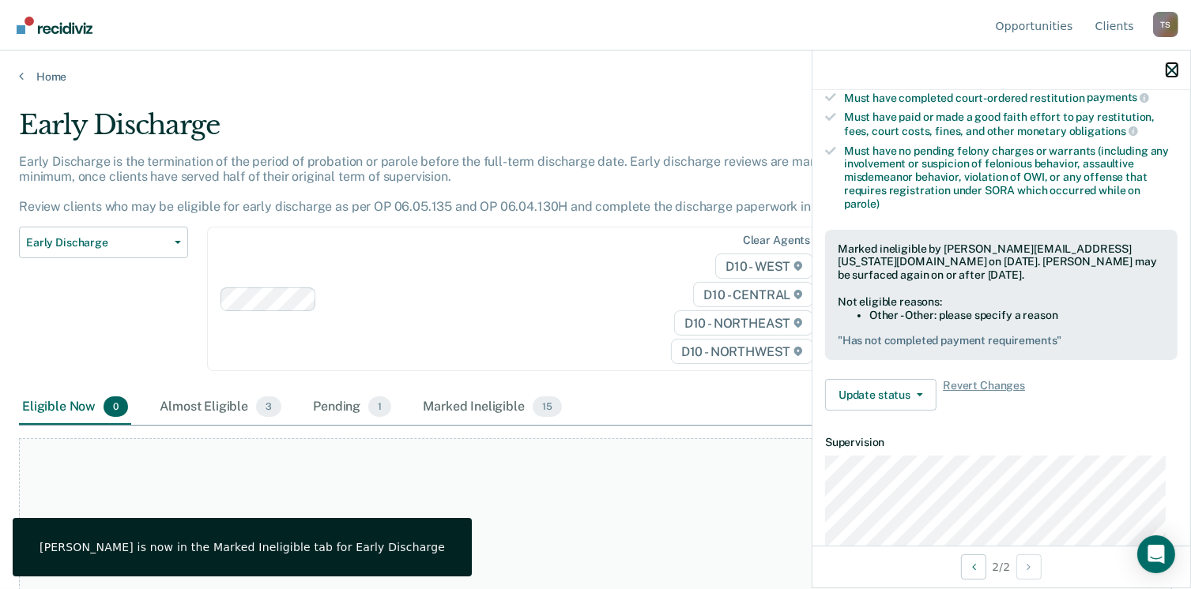
drag, startPoint x: 1169, startPoint y: 66, endPoint x: 1185, endPoint y: 11, distance: 57.7
click at [1169, 67] on icon "button" at bounding box center [1171, 70] width 11 height 11
